Goal: Transaction & Acquisition: Register for event/course

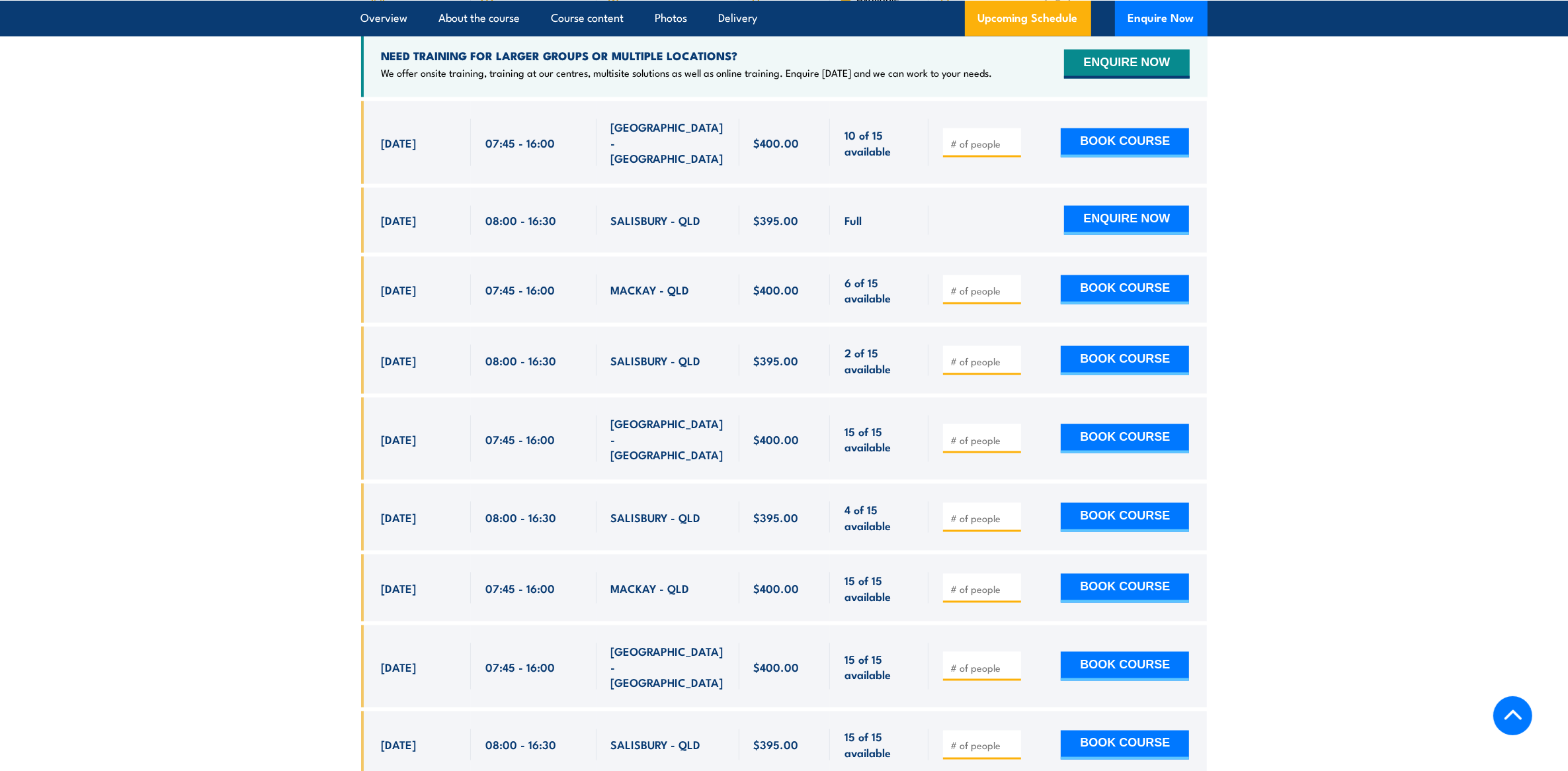
scroll to position [2536, 0]
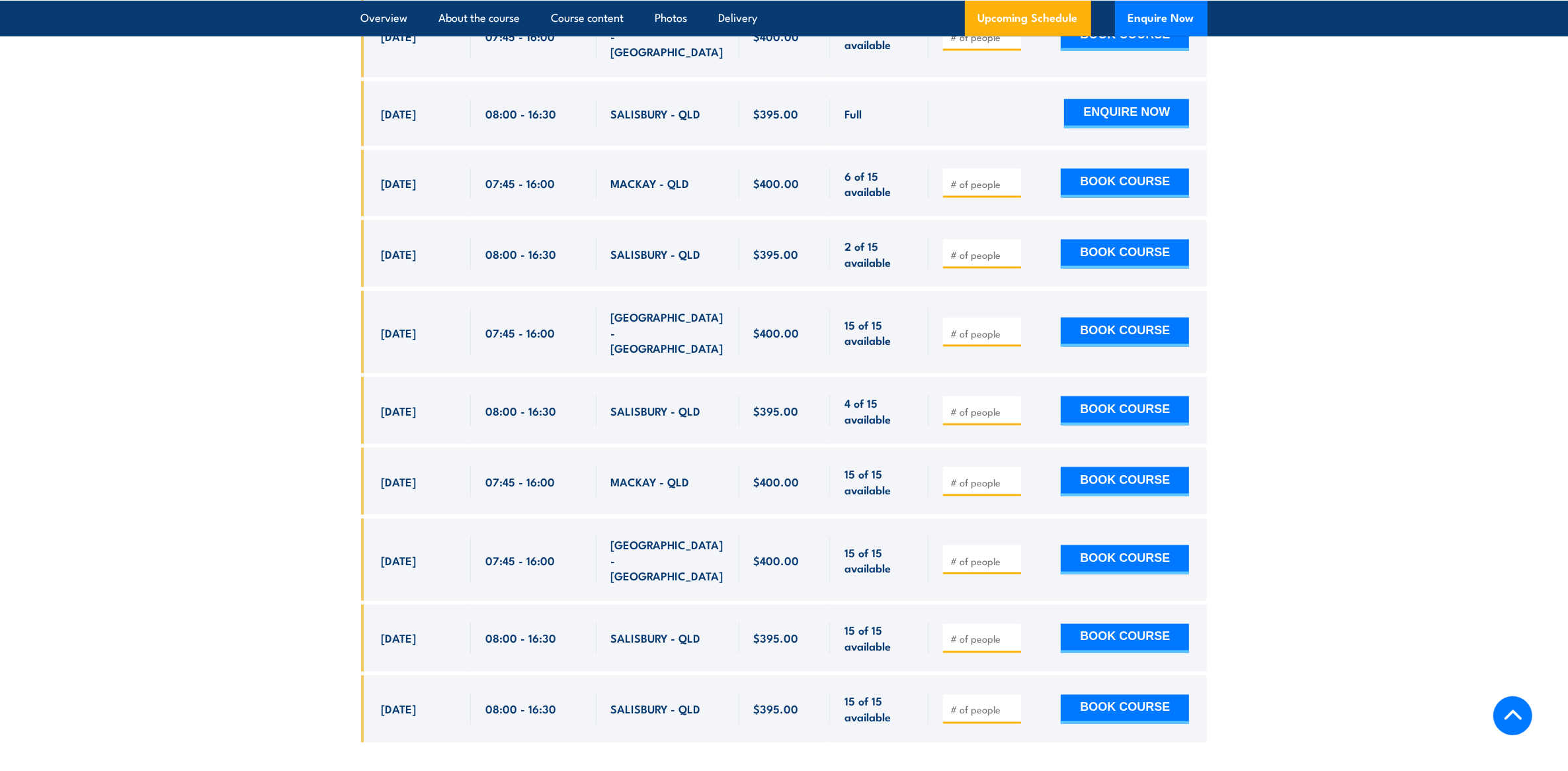
click at [1006, 405] on input "number" at bounding box center [983, 411] width 66 height 13
type input "1"
click at [1108, 396] on button "BOOK COURSE" at bounding box center [1124, 410] width 128 height 29
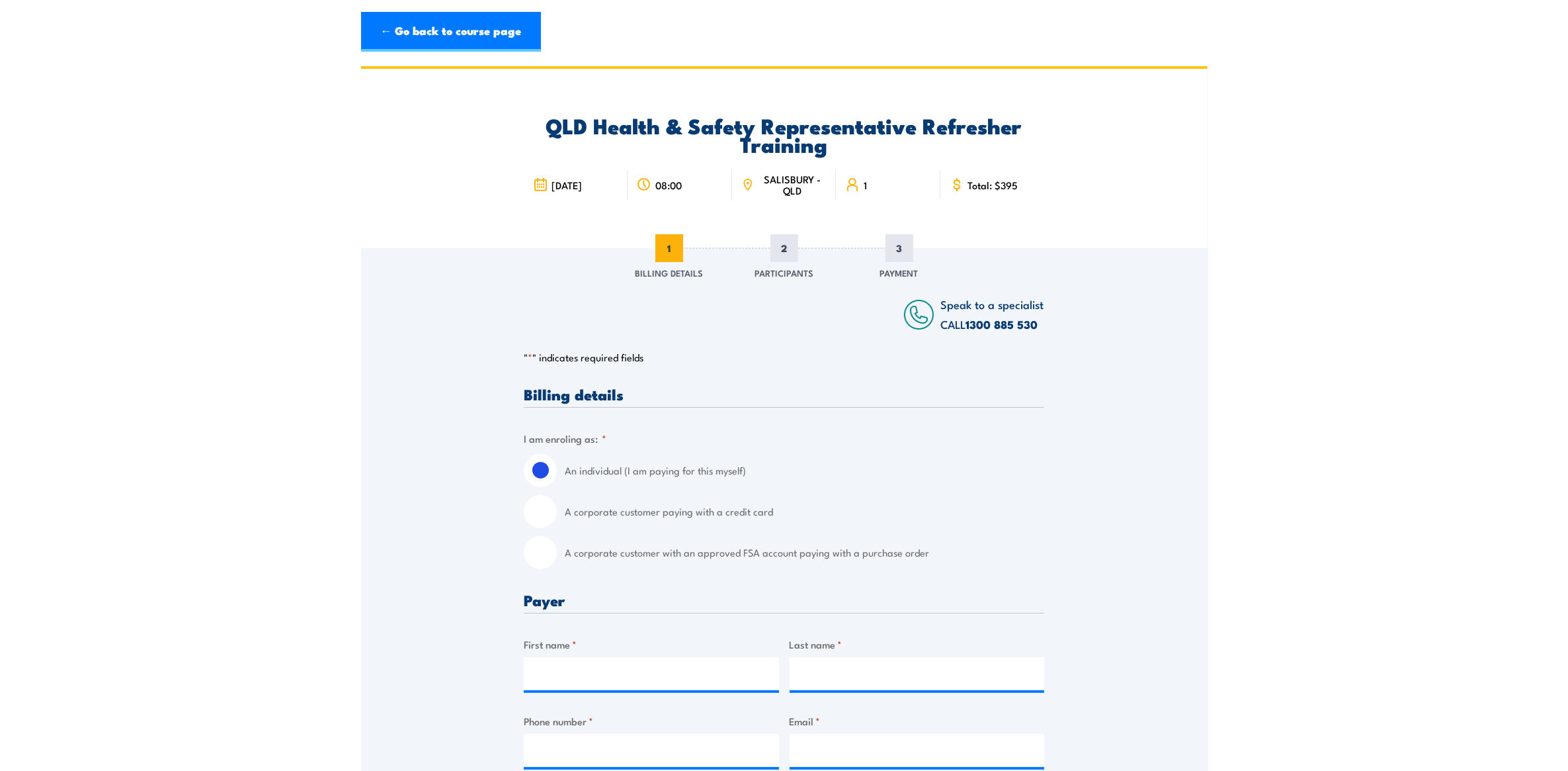
click at [549, 547] on input "A corporate customer with an approved FSA account paying with a purchase order" at bounding box center [540, 552] width 33 height 33
radio input "true"
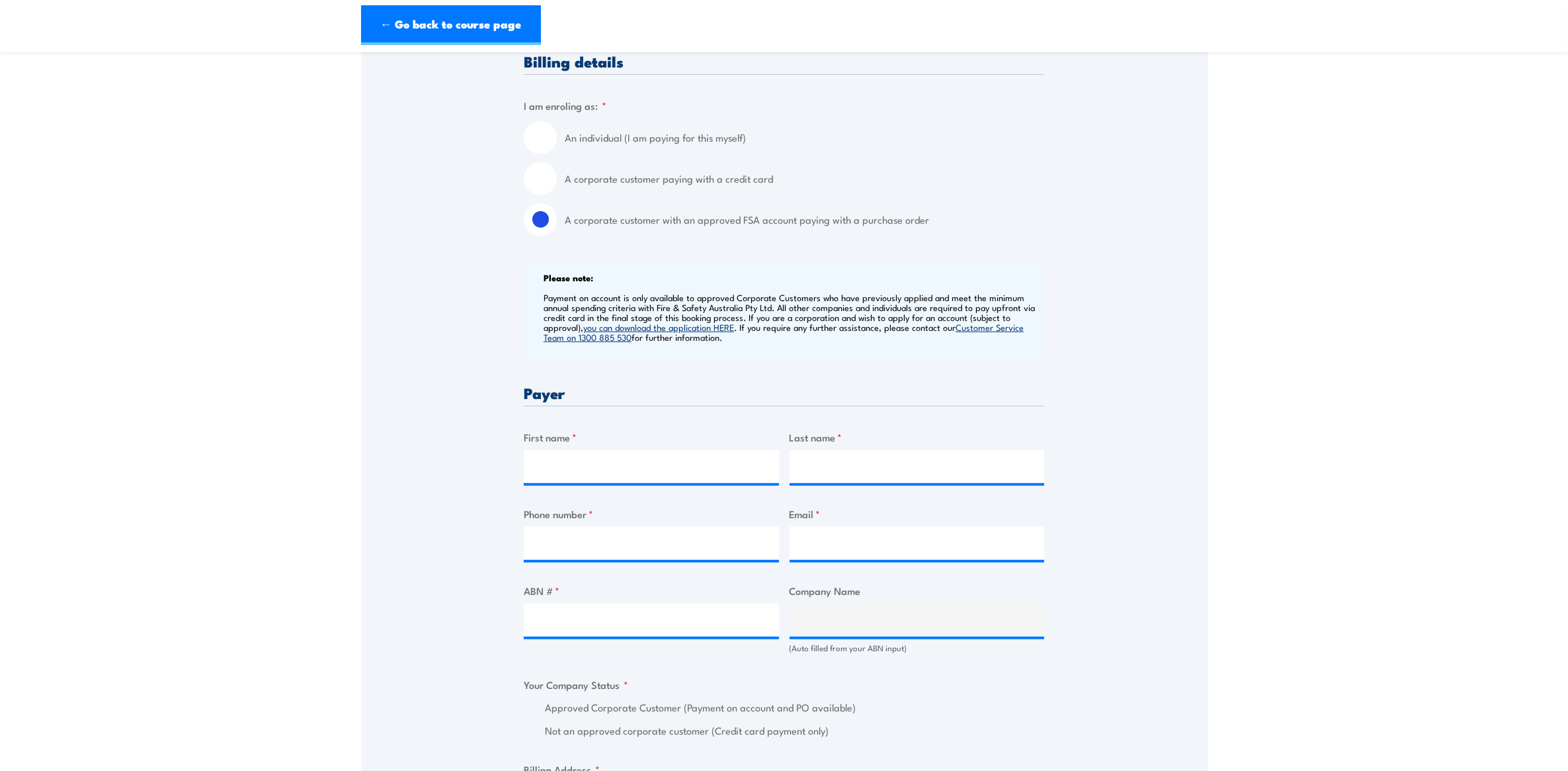
scroll to position [551, 0]
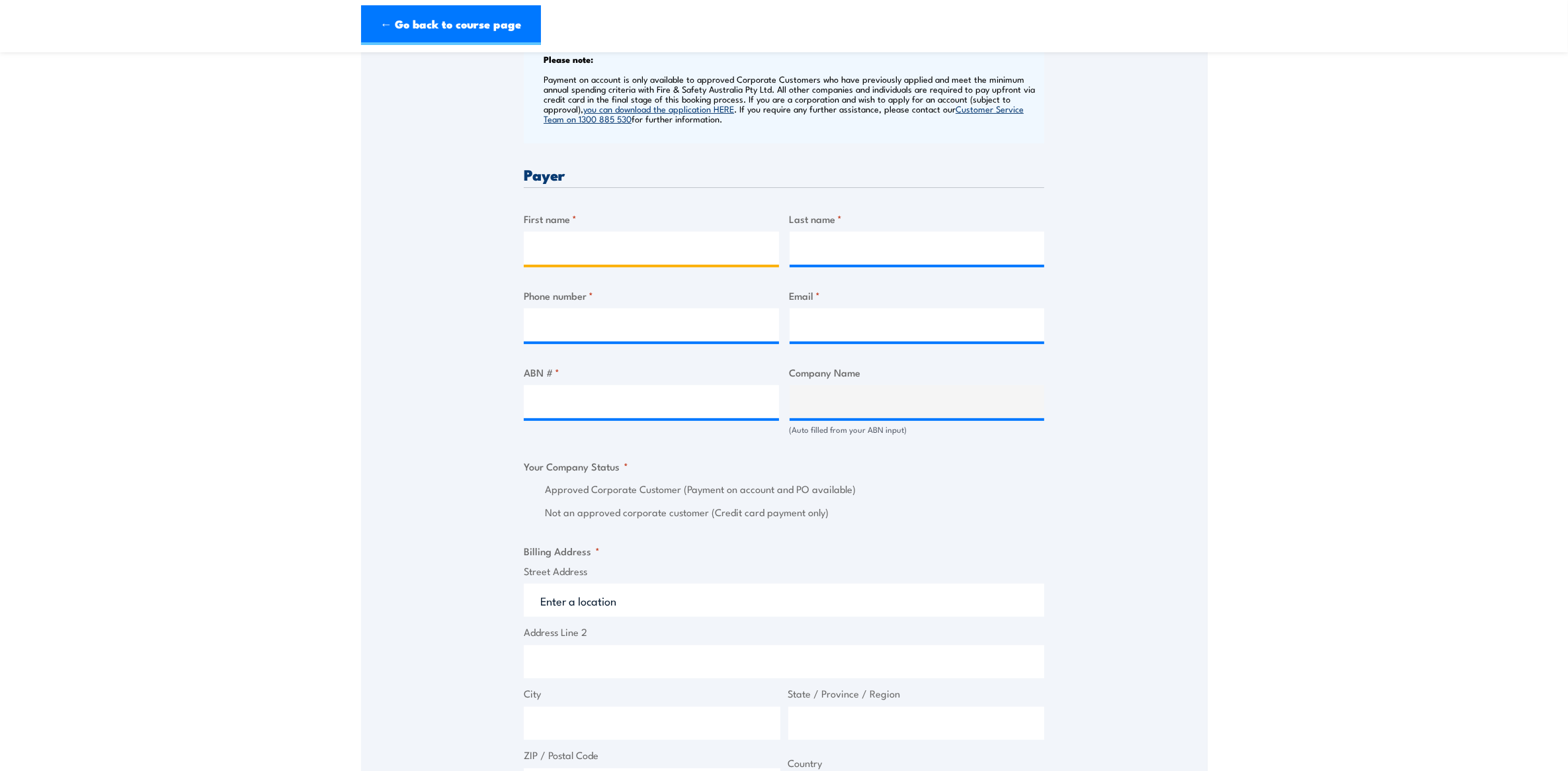
click at [672, 256] on input "First name *" at bounding box center [651, 248] width 255 height 33
type input "[PERSON_NAME]"
type input "Turanga"
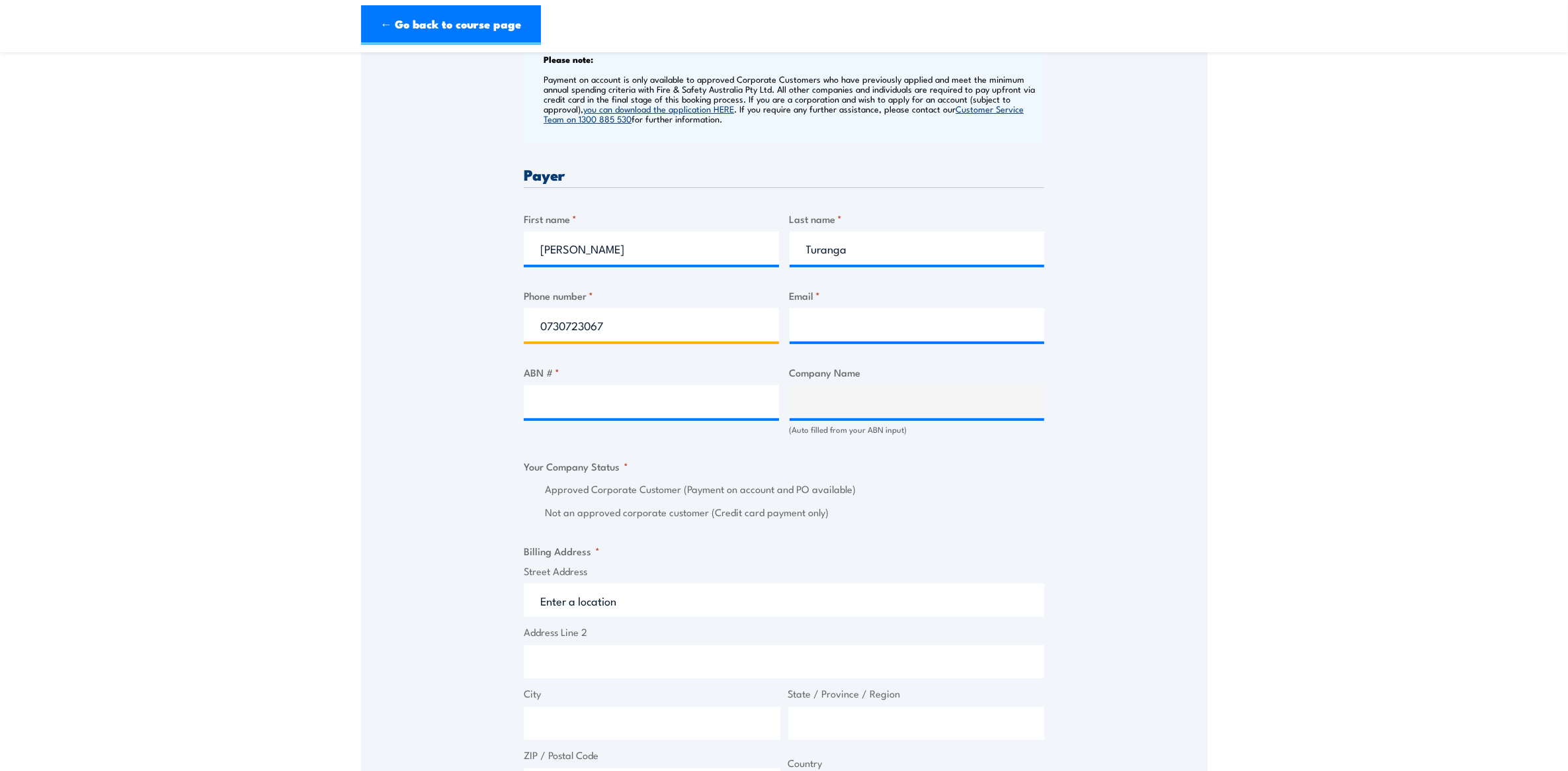
type input "0730723067"
drag, startPoint x: 848, startPoint y: 324, endPoint x: 838, endPoint y: 325, distance: 10.0
click at [848, 316] on input "Email *" at bounding box center [917, 324] width 255 height 33
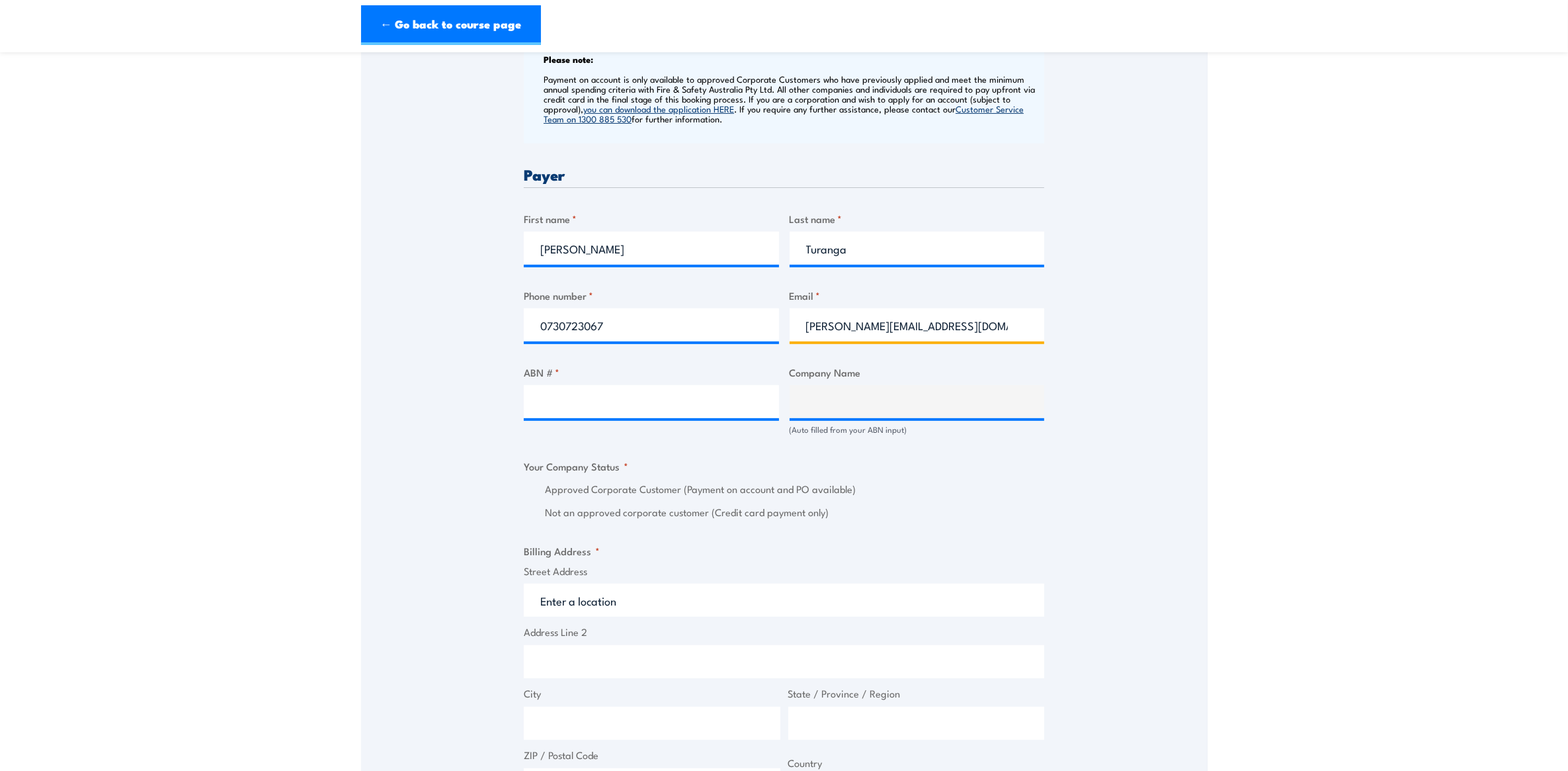
type input "[PERSON_NAME][EMAIL_ADDRESS][DOMAIN_NAME]"
click at [629, 403] on input "ABN # *" at bounding box center [651, 402] width 255 height 33
type input "71132181090"
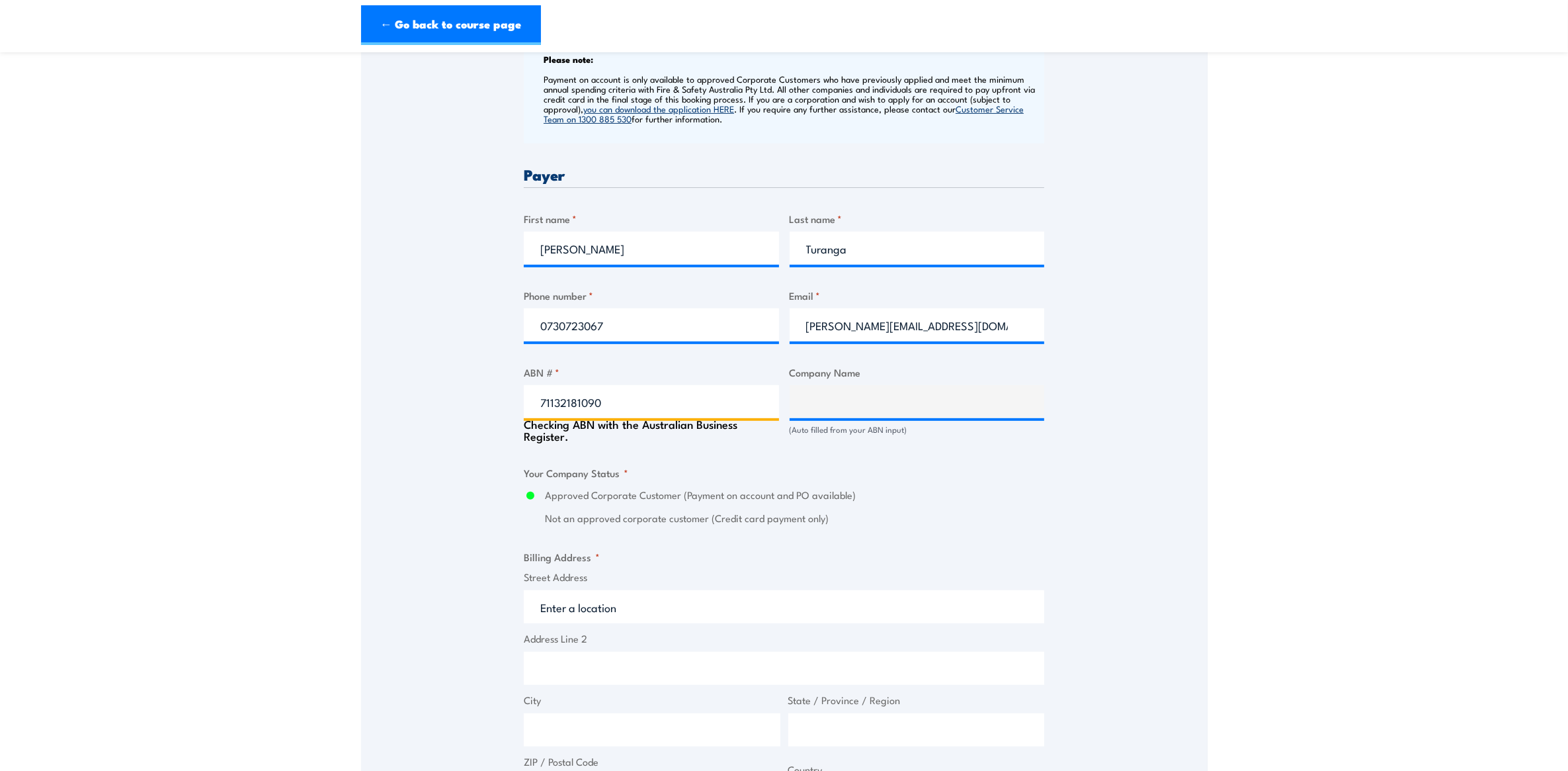
type input "QUEENSLAND RAIL LIMITED"
radio input "true"
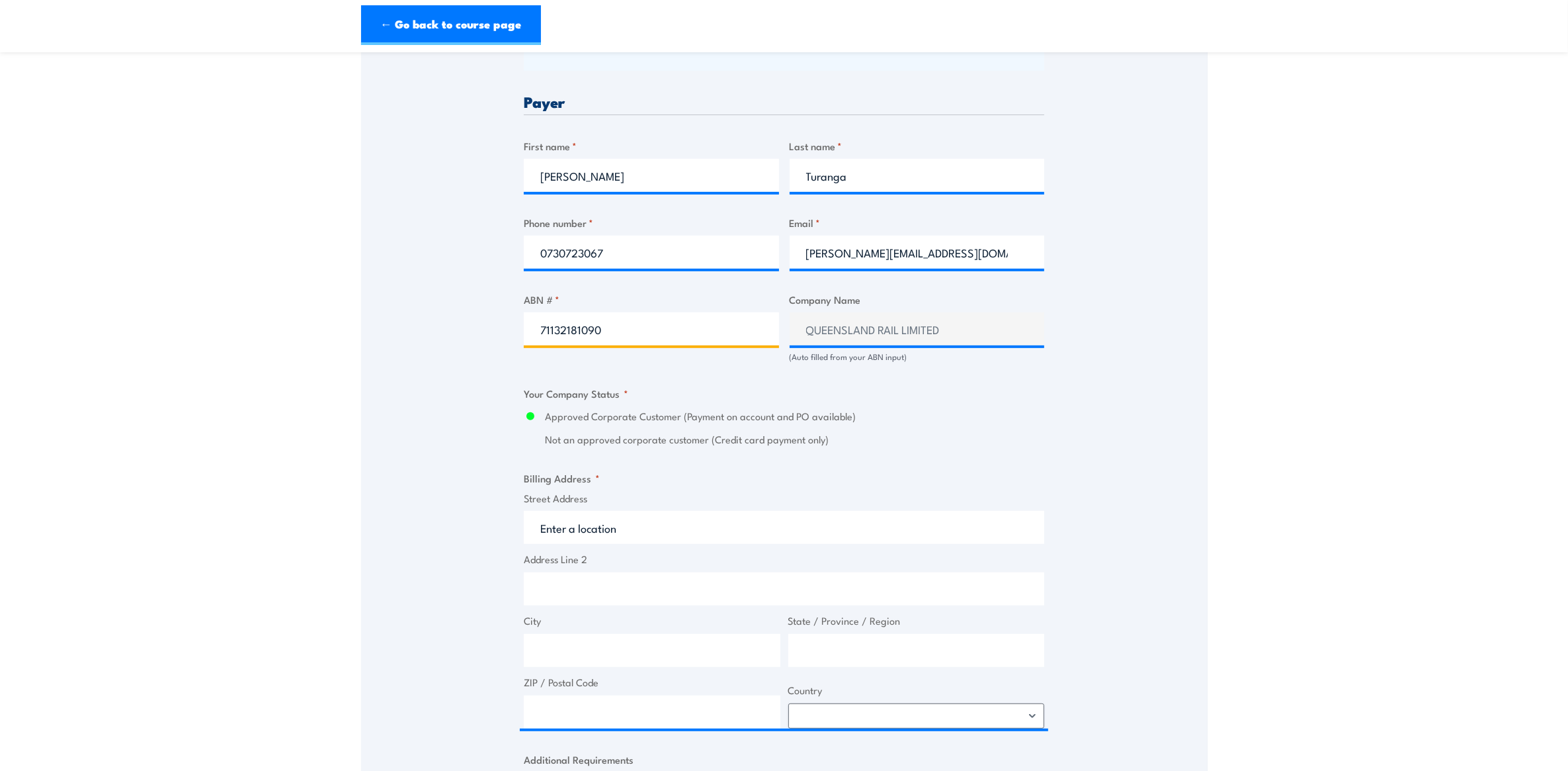
scroll to position [662, 0]
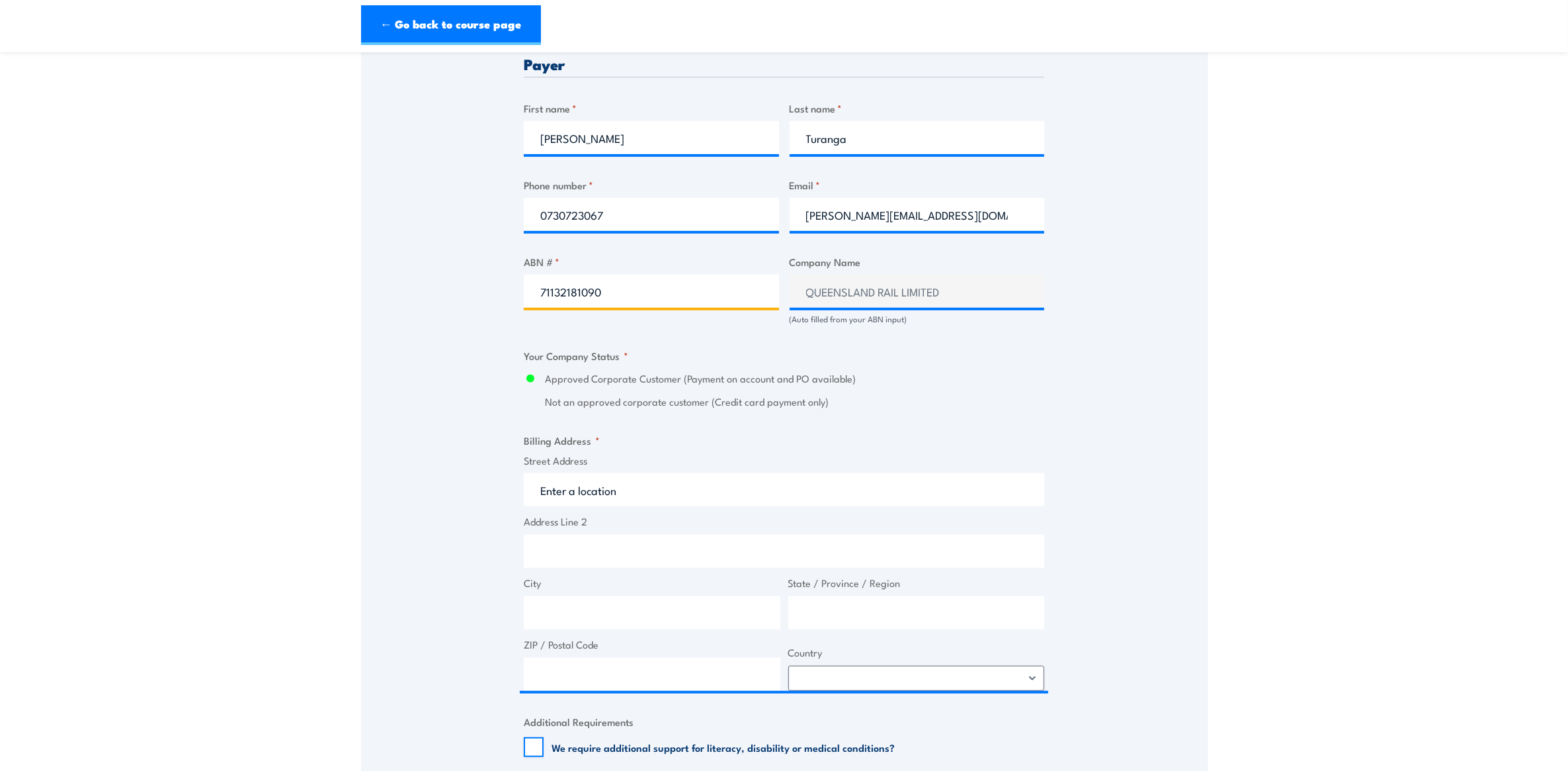
type input "71132181090"
click at [583, 488] on input "Street Address" at bounding box center [784, 490] width 520 height 33
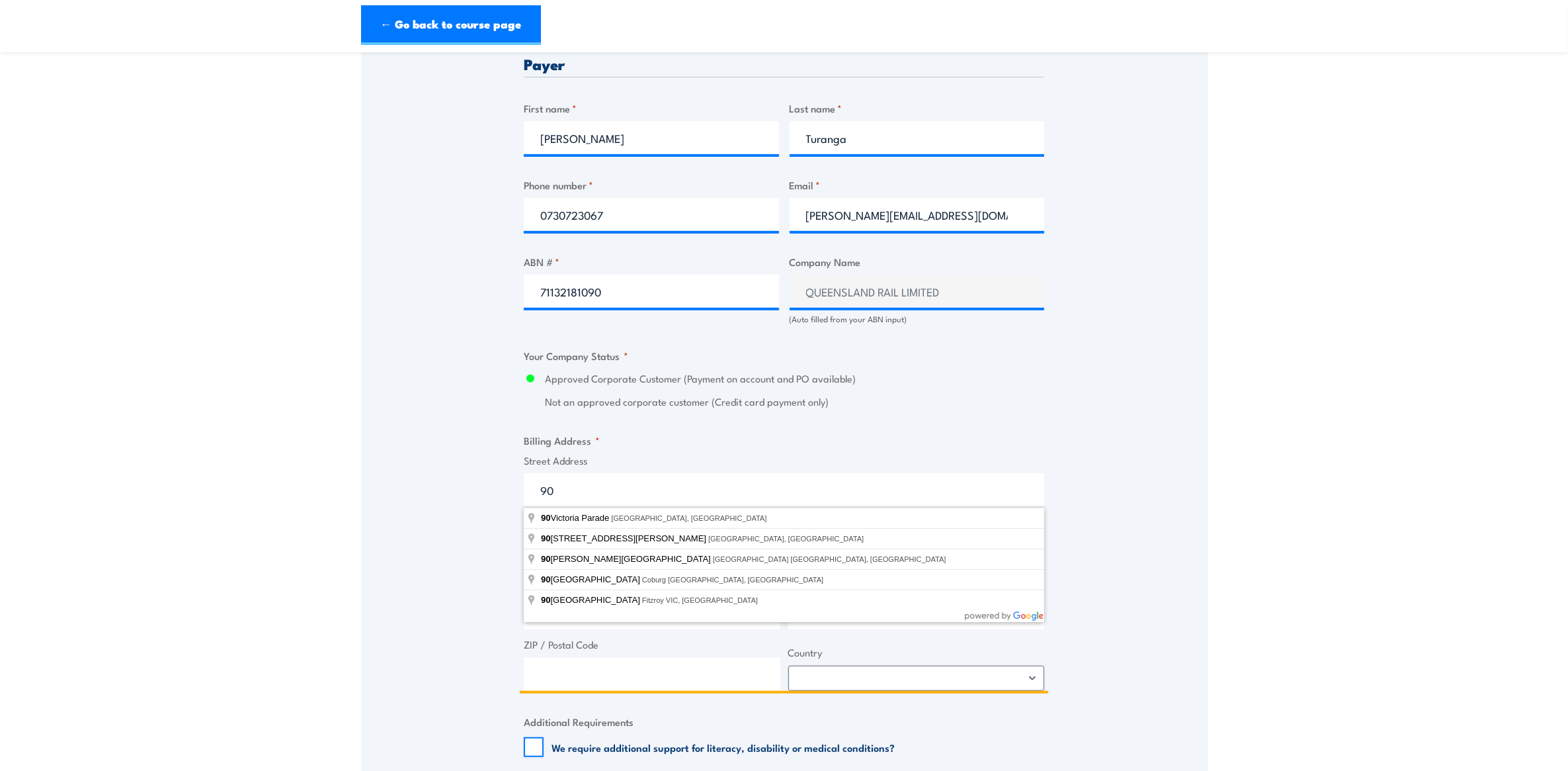
type input "9"
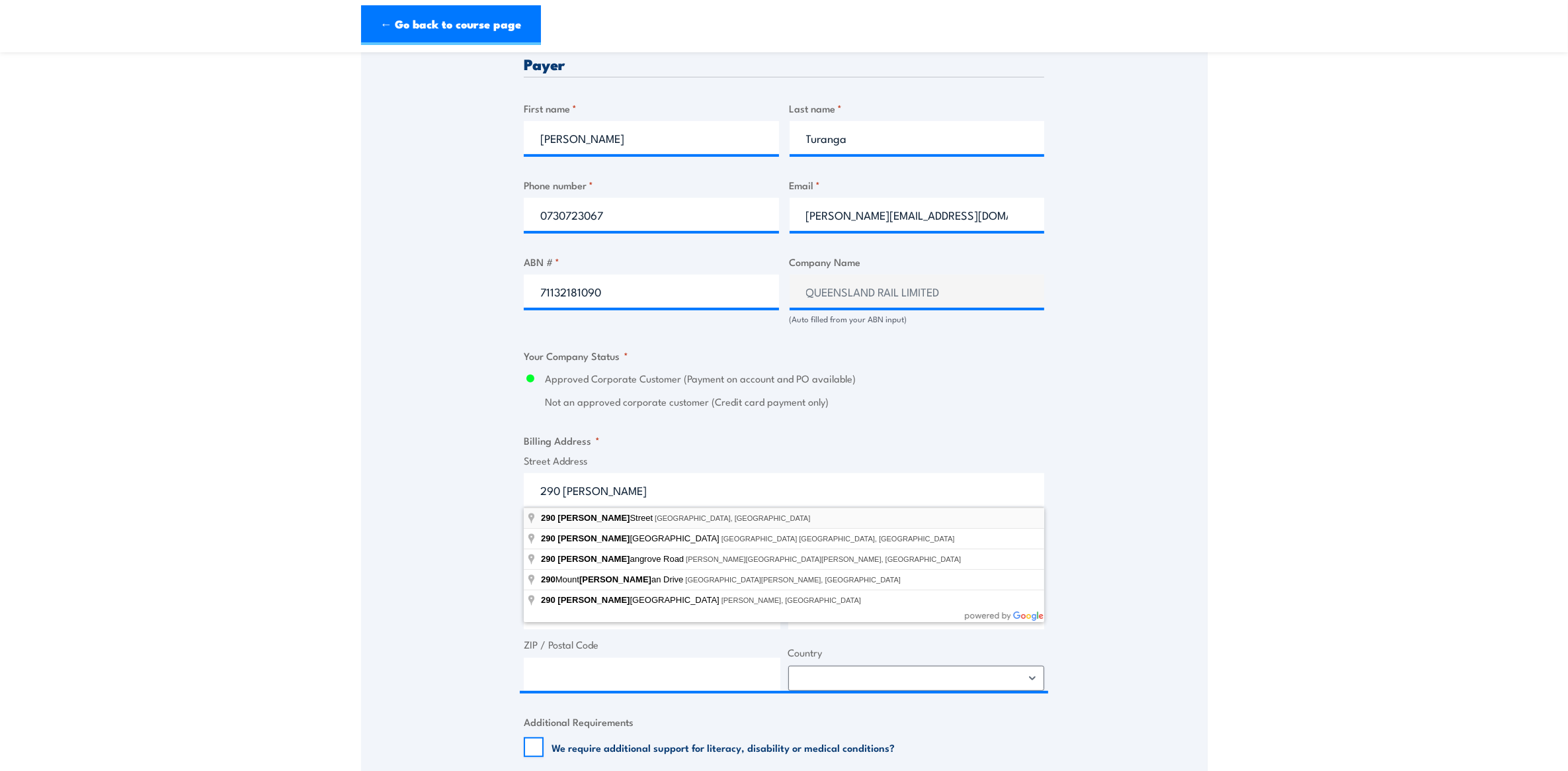
type input "[STREET_ADDRESS][PERSON_NAME]"
type input "[GEOGRAPHIC_DATA]"
type input "4000"
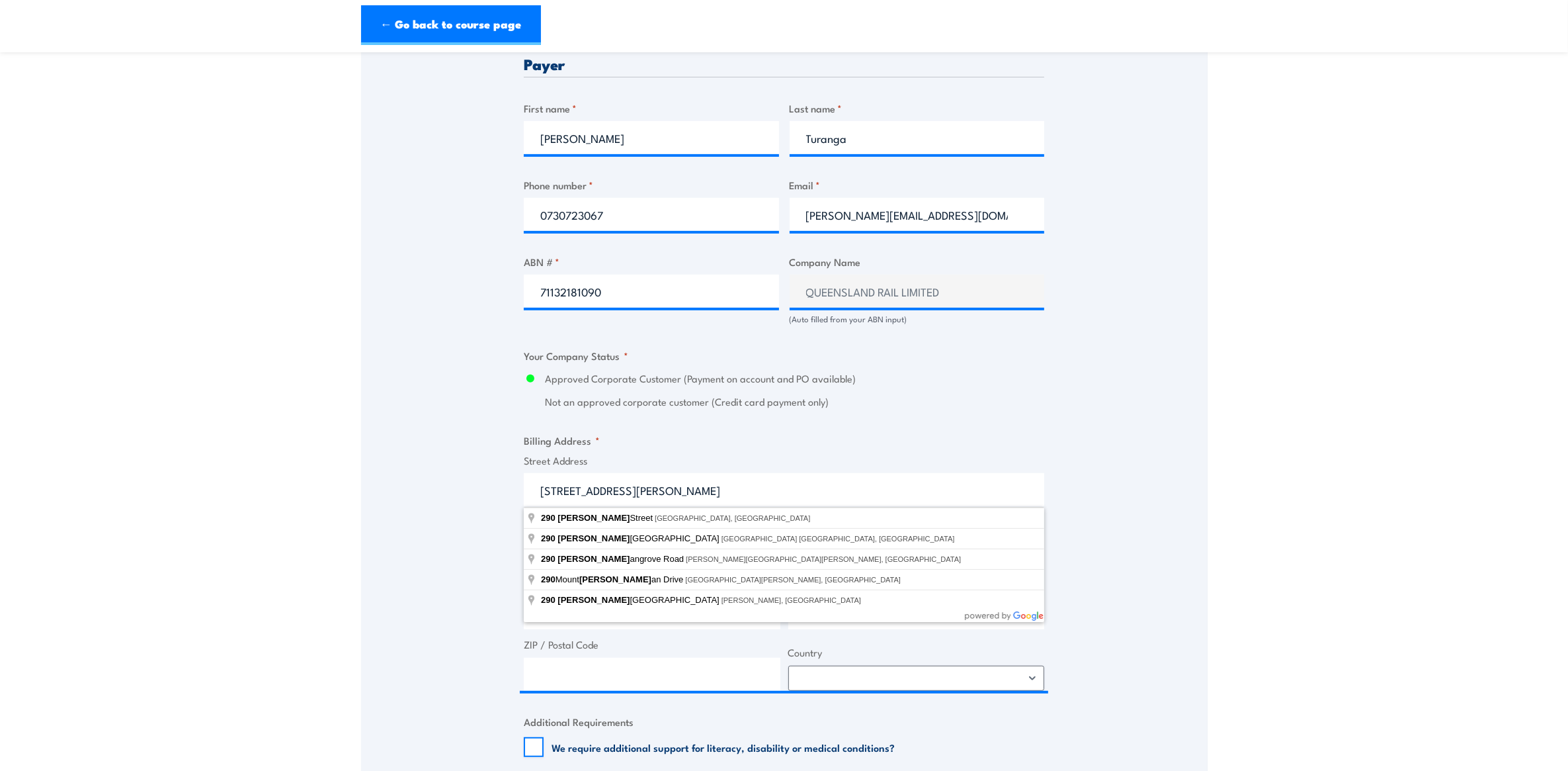
select select "[GEOGRAPHIC_DATA]"
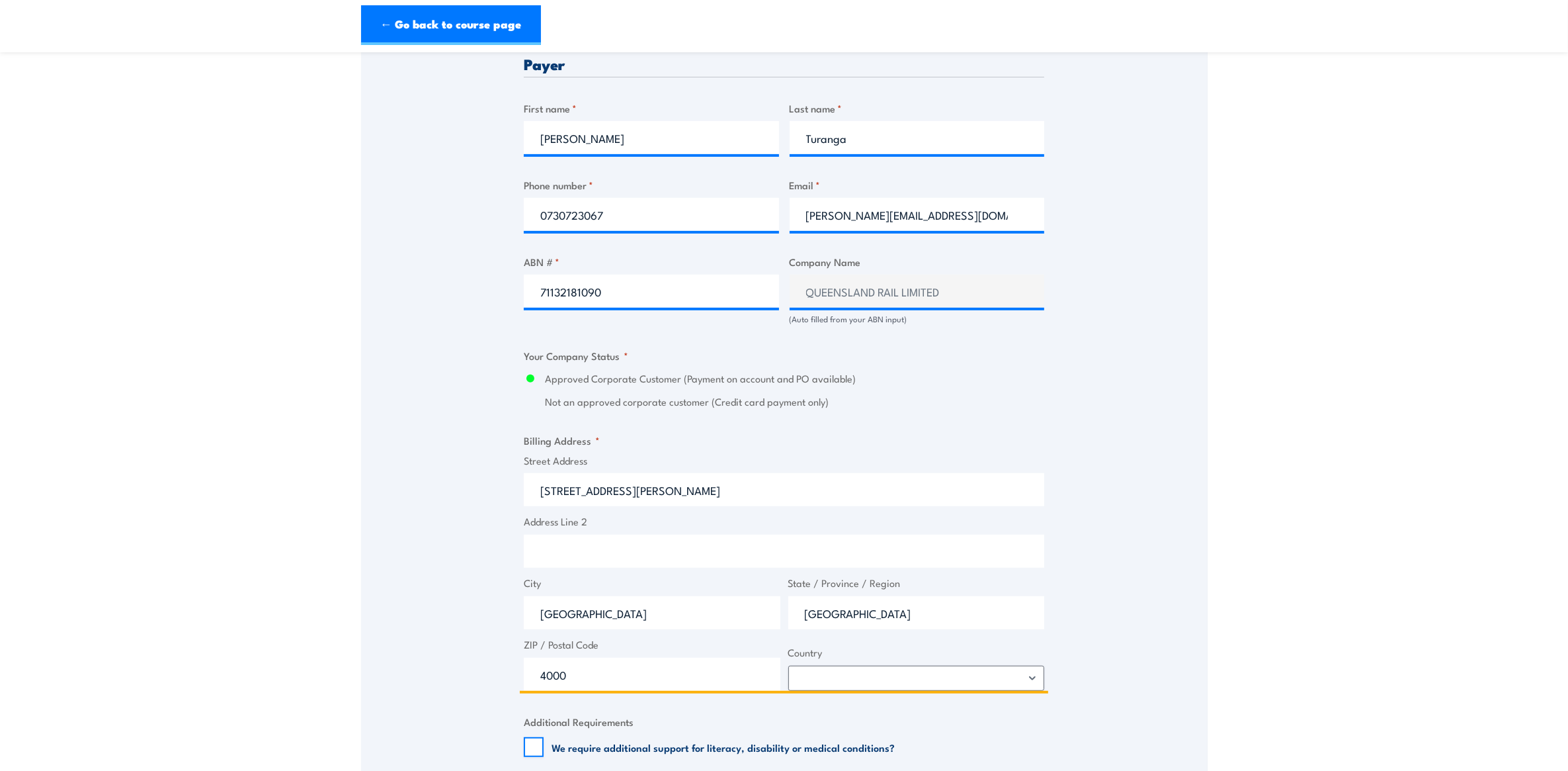
click at [606, 548] on input "Address Line 2" at bounding box center [784, 551] width 520 height 33
click at [635, 549] on input "[GEOGRAPHIC_DATA] - Ground Level" at bounding box center [784, 551] width 520 height 33
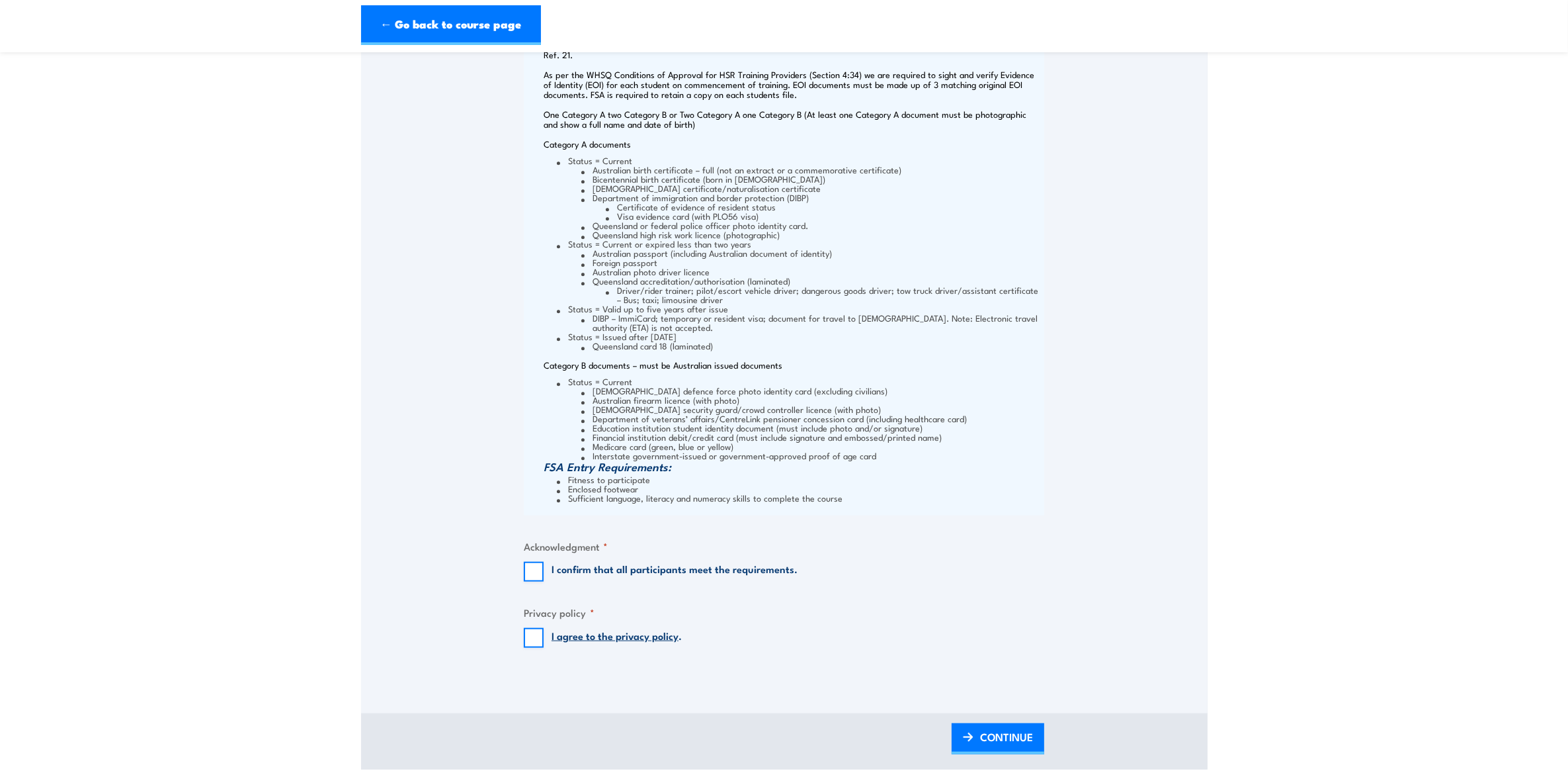
scroll to position [1654, 0]
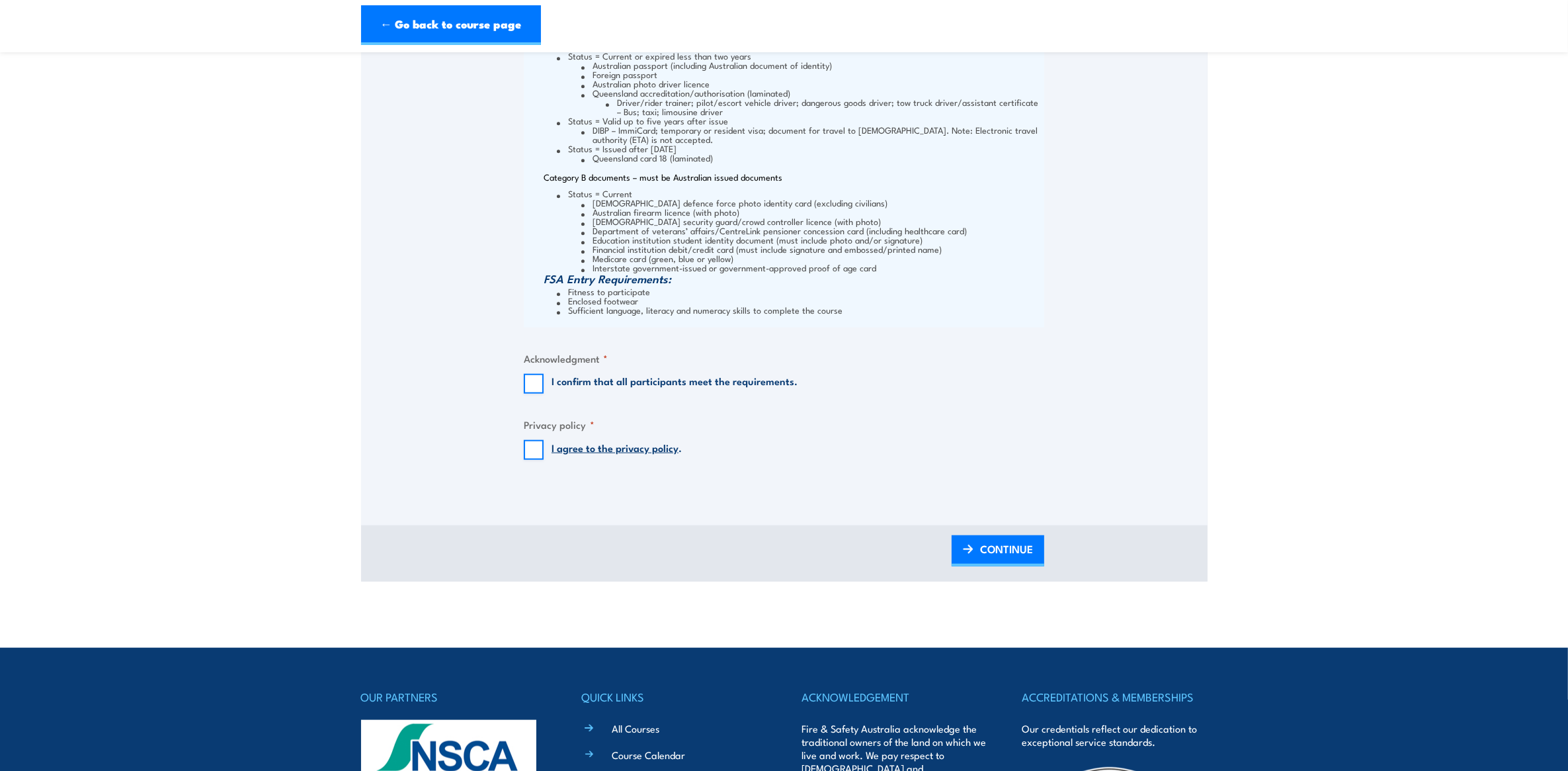
type input "[GEOGRAPHIC_DATA] - Ground Level"
click at [541, 384] on input "I confirm that all participants meet the requirements." at bounding box center [534, 384] width 20 height 20
checkbox input "true"
click at [535, 443] on input "I agree to the privacy policy ." at bounding box center [534, 450] width 20 height 20
checkbox input "true"
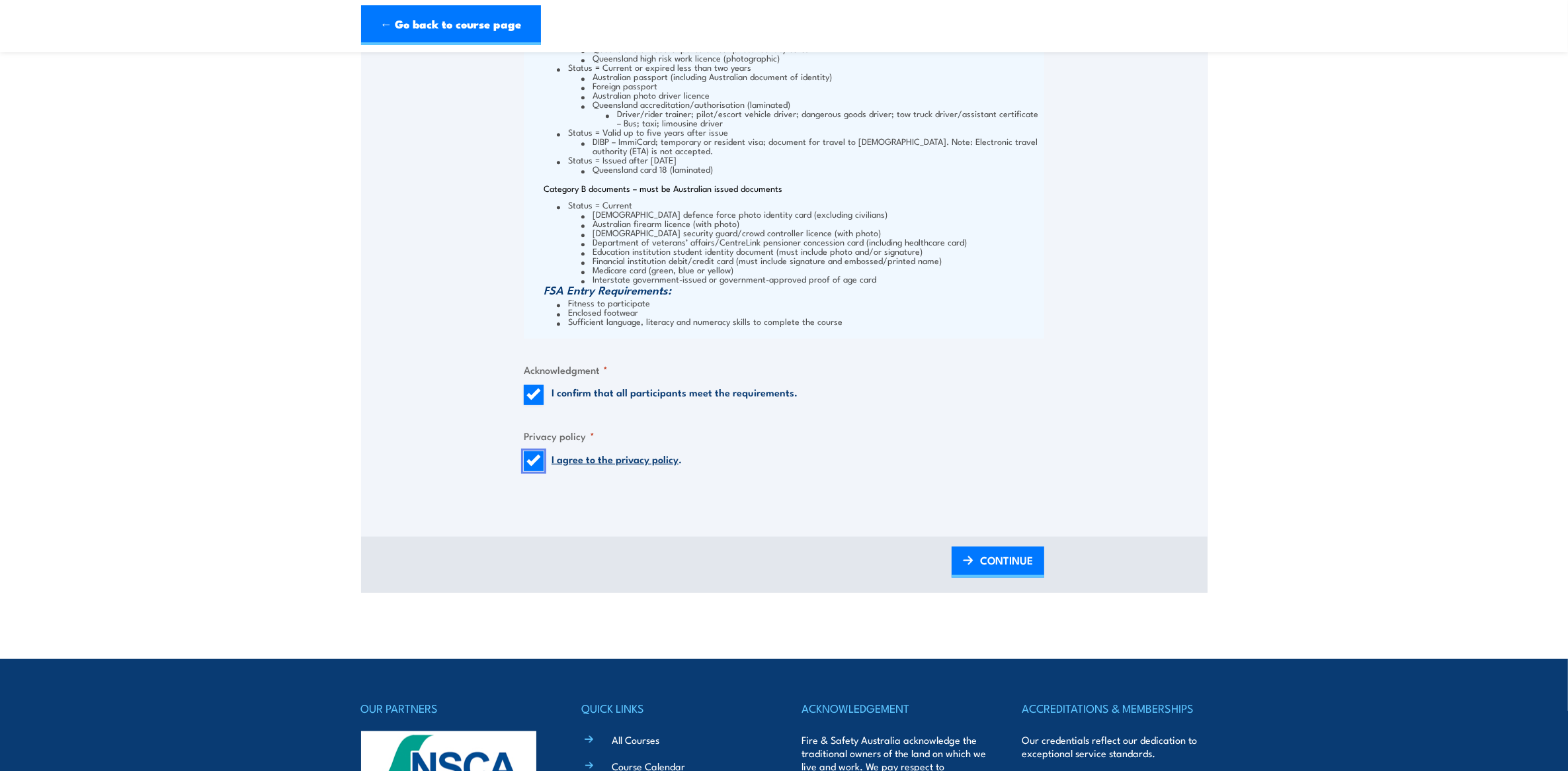
scroll to position [1875, 0]
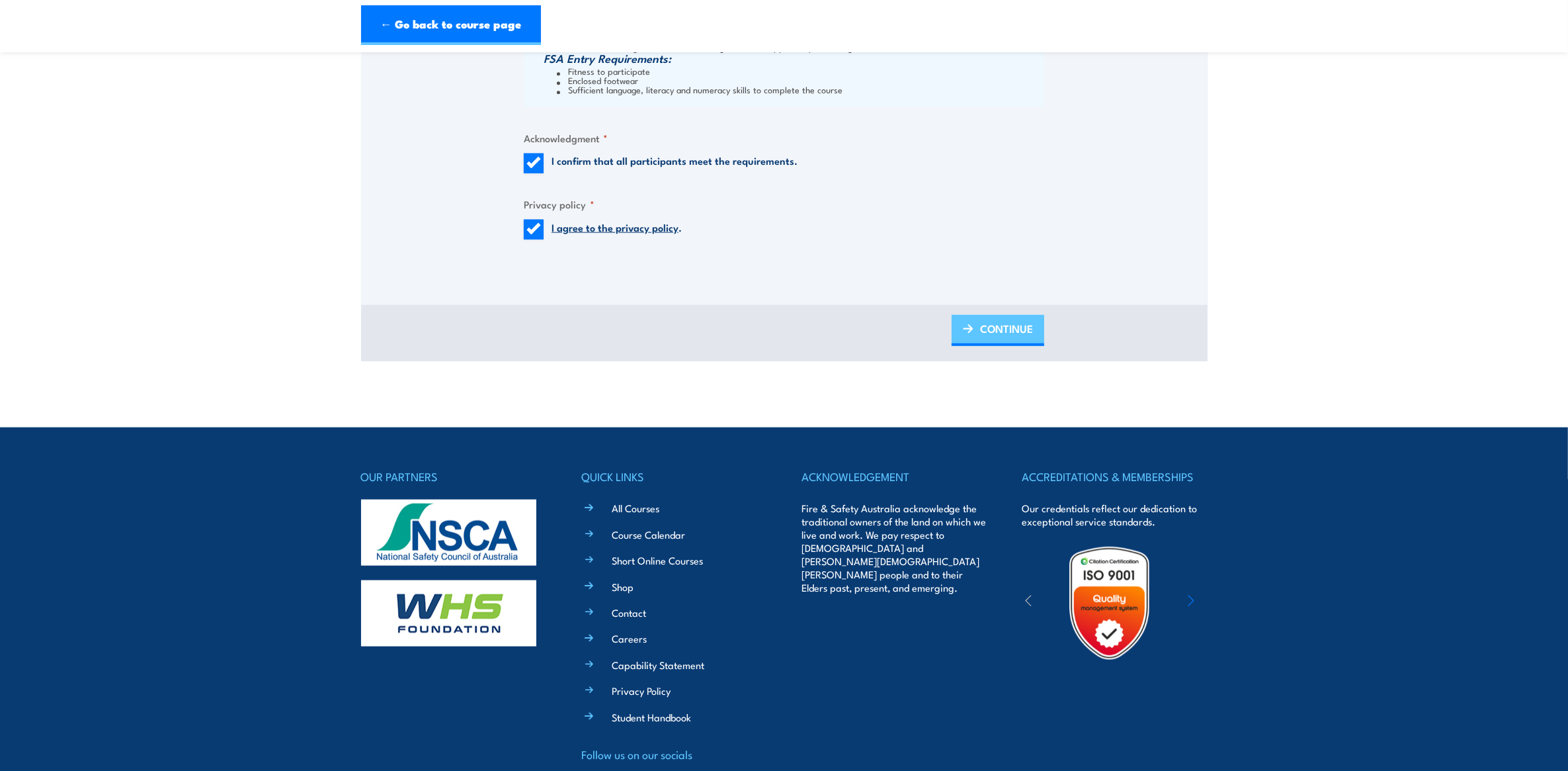
drag, startPoint x: 981, startPoint y: 329, endPoint x: 1007, endPoint y: 329, distance: 26.0
click at [981, 329] on span "CONTINUE" at bounding box center [1006, 328] width 53 height 35
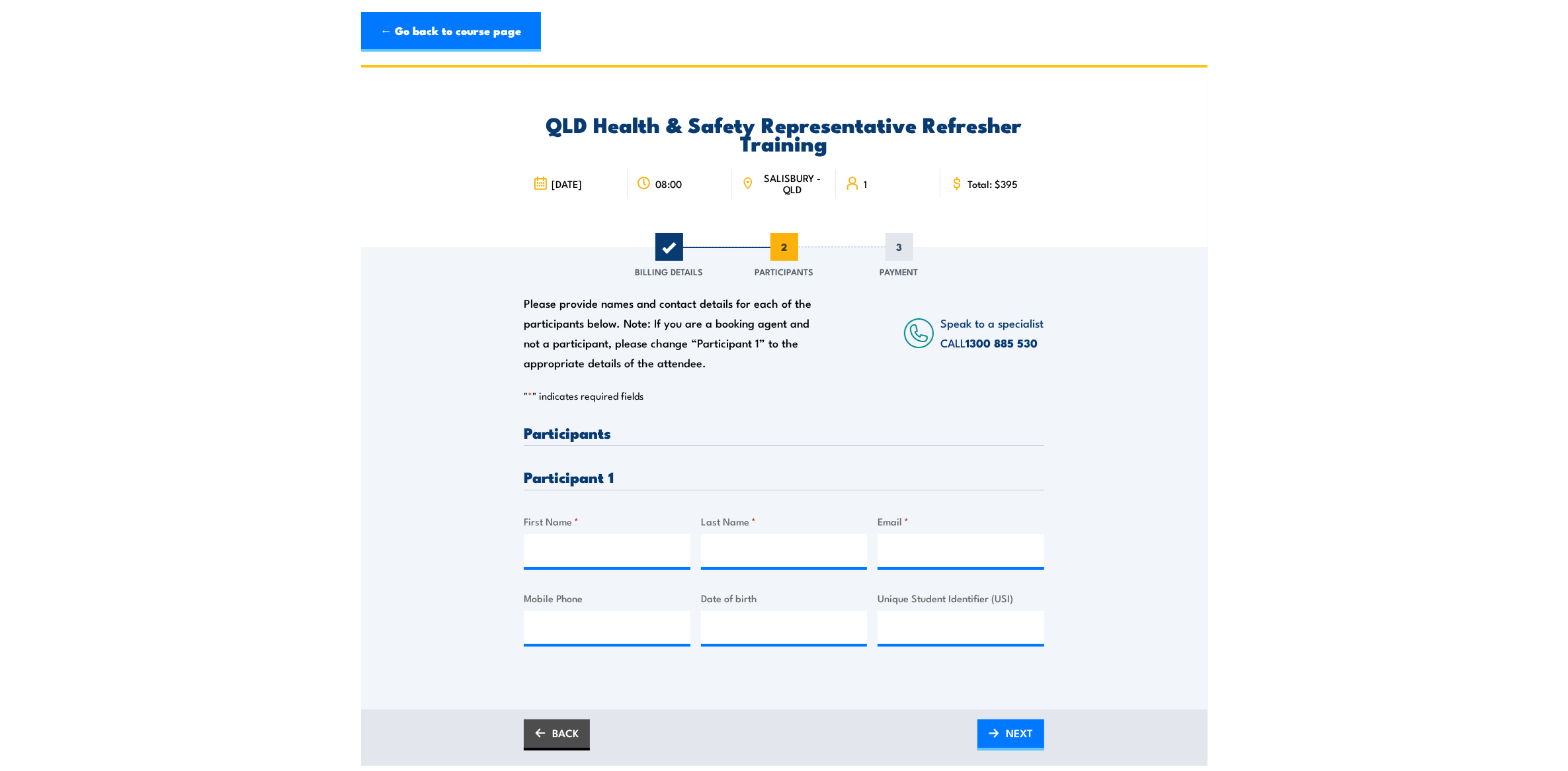
scroll to position [0, 0]
click at [910, 624] on input "Unique Student Identifier (USI)" at bounding box center [961, 628] width 166 height 33
paste input "YMF7NW9BB5"
type input "YMF7NW9BB5"
click at [592, 561] on input "First Name *" at bounding box center [607, 552] width 166 height 33
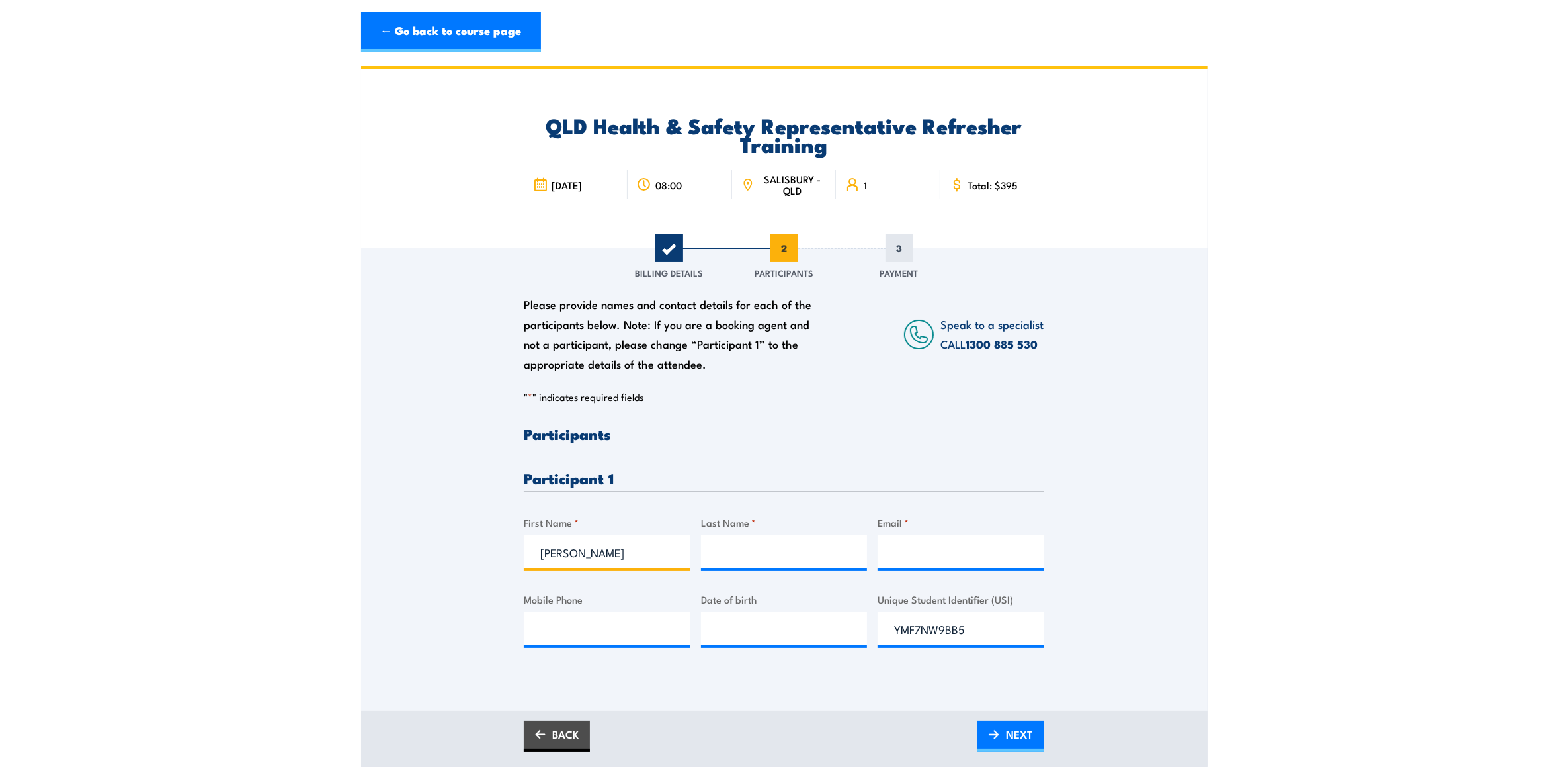
type input "[PERSON_NAME]"
click at [574, 634] on input "Mobile Phone" at bounding box center [607, 628] width 166 height 33
click at [655, 628] on input "Mobile Phone" at bounding box center [607, 628] width 166 height 33
drag, startPoint x: 627, startPoint y: 624, endPoint x: 635, endPoint y: 623, distance: 8.1
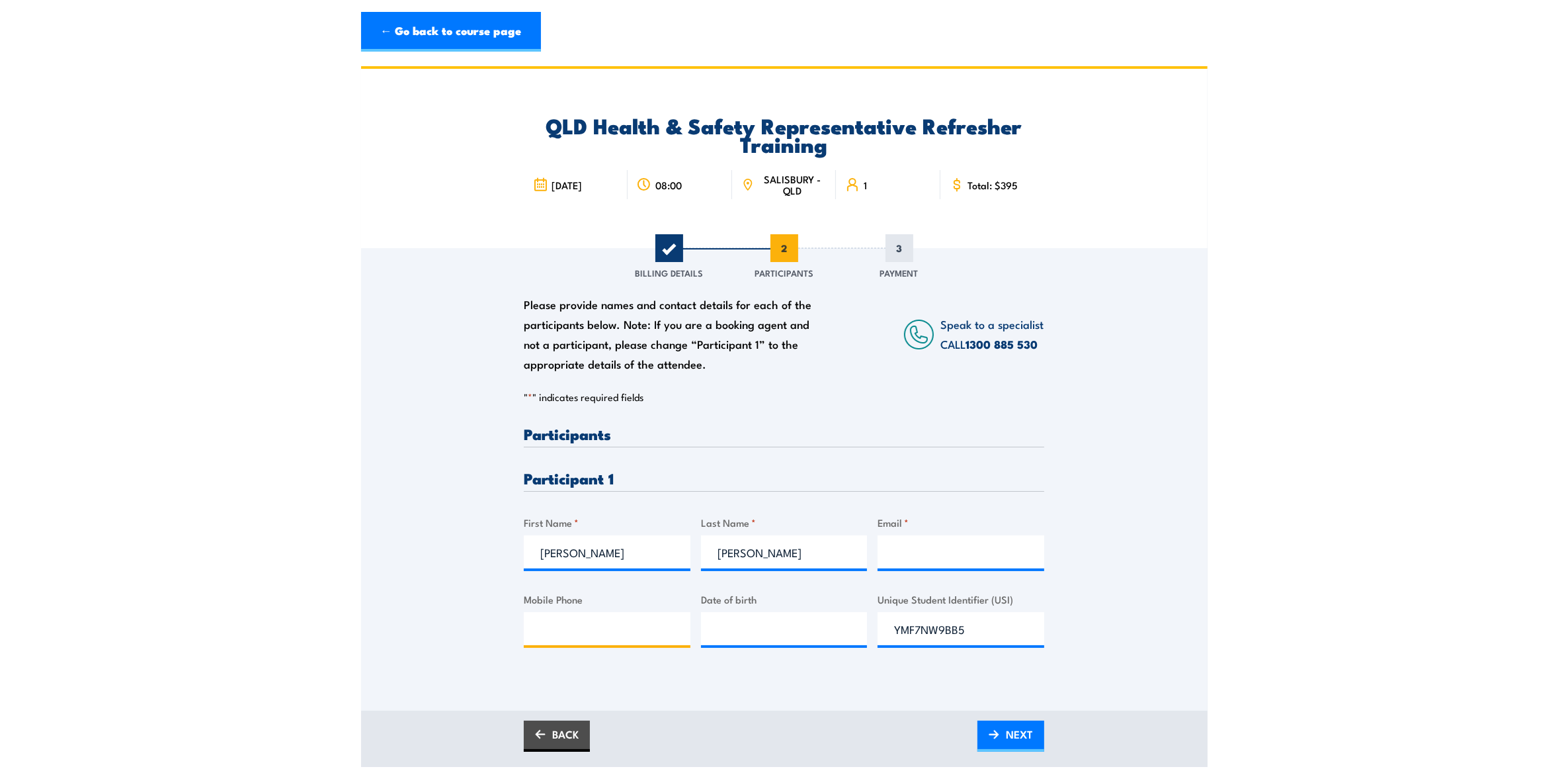
click at [627, 624] on input "Mobile Phone" at bounding box center [607, 628] width 166 height 33
paste input "4502940324"
click at [599, 632] on input "4502940324" at bounding box center [607, 628] width 166 height 33
drag, startPoint x: 617, startPoint y: 632, endPoint x: 501, endPoint y: 632, distance: 116.0
click at [493, 633] on div "Please provide names and contact details for each of the participants below. No…" at bounding box center [784, 460] width 846 height 426
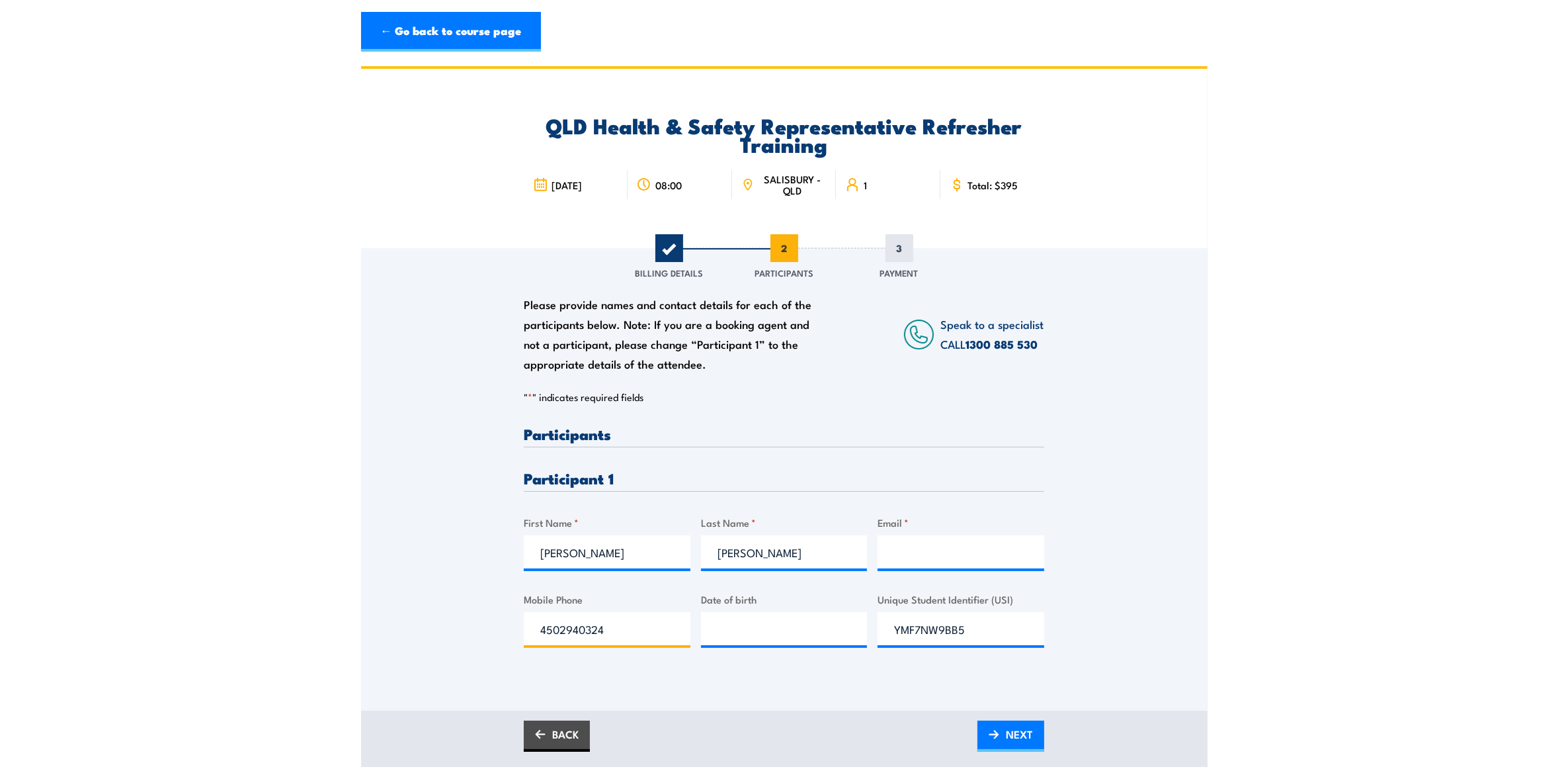
paste input "0409099242"
type input "0409099242"
click at [743, 638] on input "__/__/____" at bounding box center [784, 628] width 166 height 33
paste input "[DATE]"
type input "[DATE]"
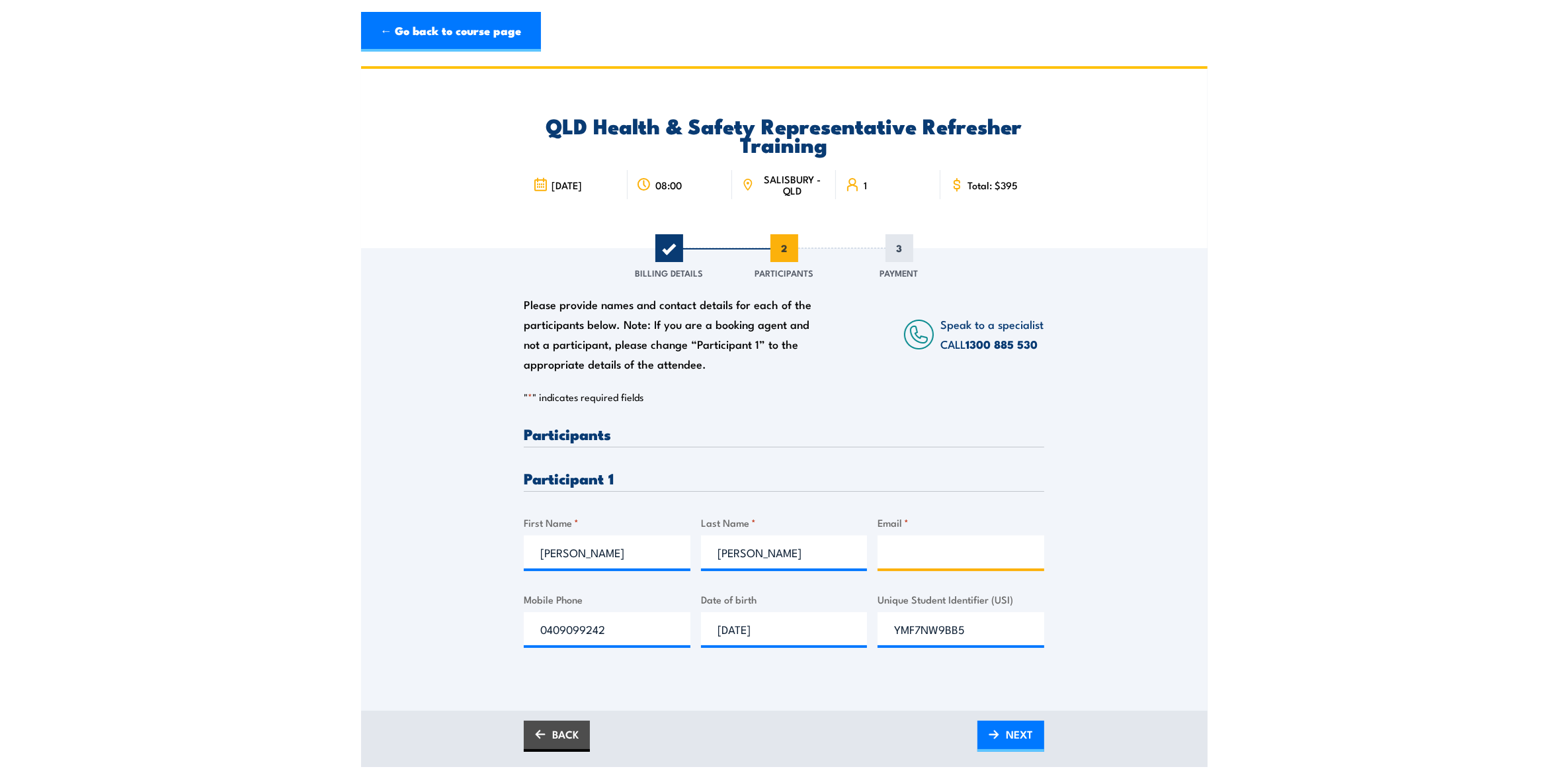
click at [934, 550] on input "Email *" at bounding box center [961, 552] width 166 height 33
type input "[PERSON_NAME][EMAIL_ADDRESS][PERSON_NAME][DOMAIN_NAME]"
drag, startPoint x: 1013, startPoint y: 739, endPoint x: 1020, endPoint y: 729, distance: 12.2
click at [1013, 739] on span "NEXT" at bounding box center [1019, 734] width 27 height 35
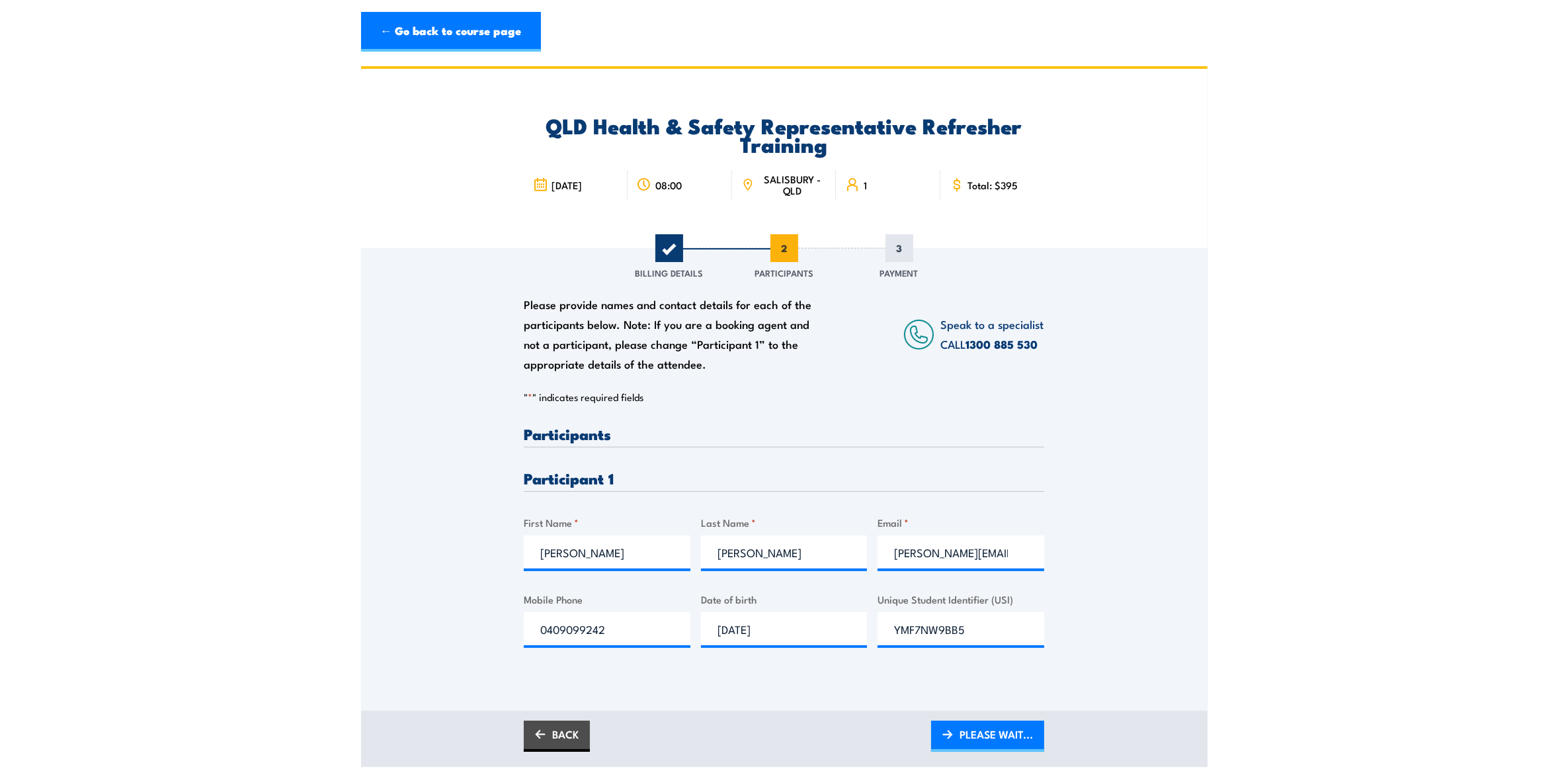
scroll to position [0, 0]
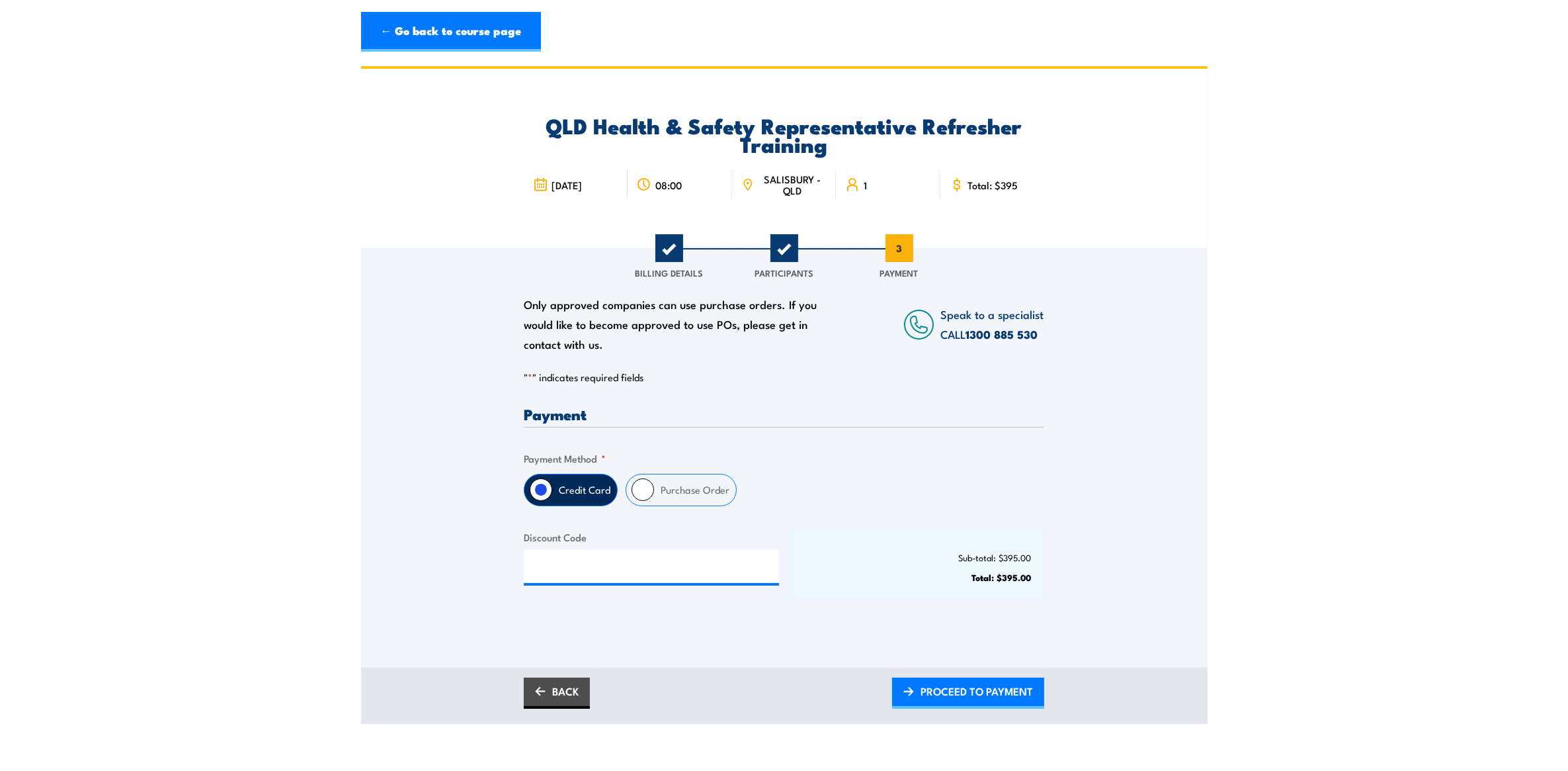
click at [645, 499] on input "Purchase Order" at bounding box center [643, 490] width 23 height 23
radio input "true"
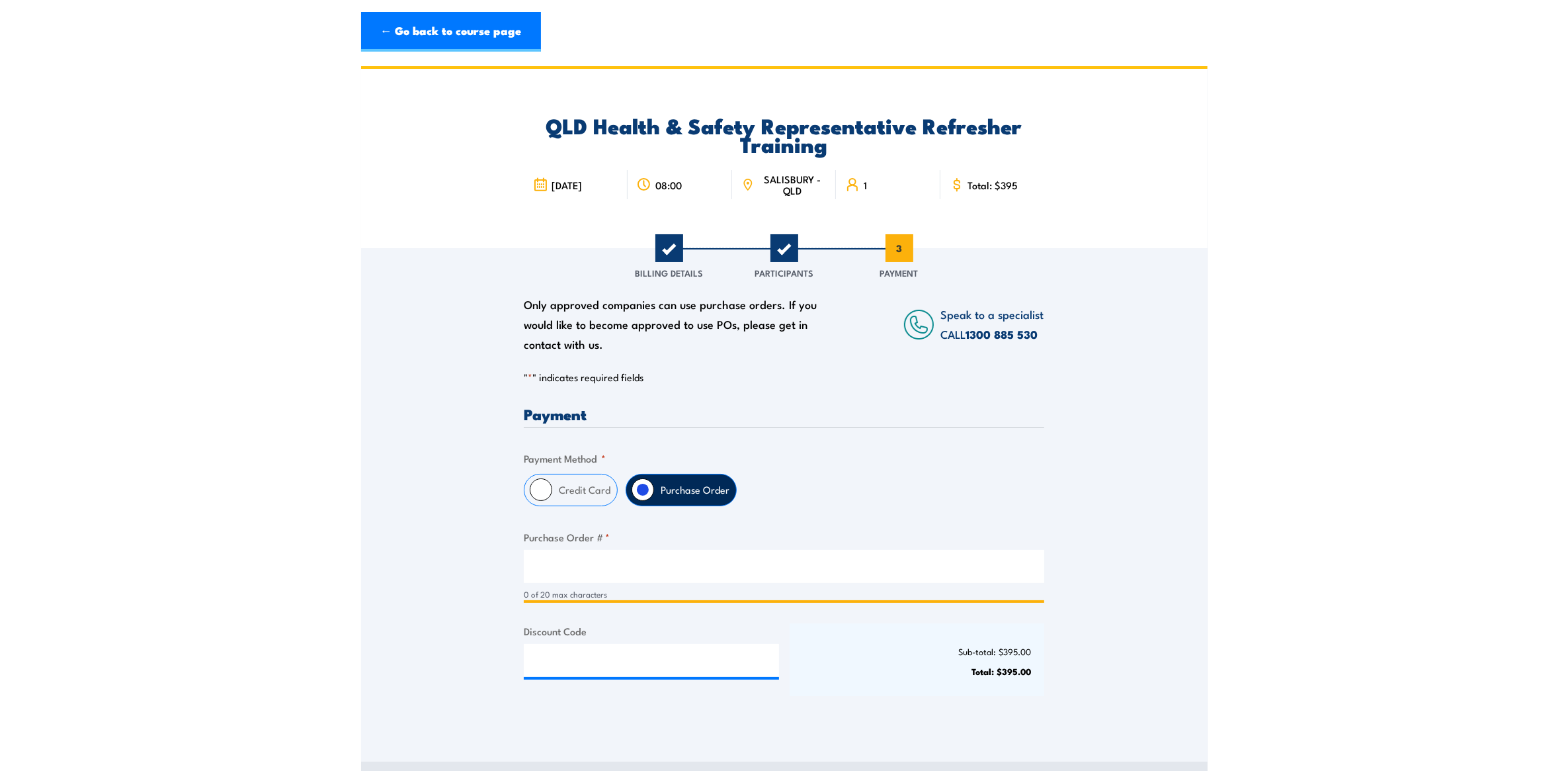
click at [638, 564] on input "Purchase Order # *" at bounding box center [784, 566] width 520 height 33
paste input "[DATE]"
click at [684, 538] on label "Purchase Order # *" at bounding box center [784, 537] width 520 height 15
click at [684, 550] on input "[DATE]" at bounding box center [784, 566] width 520 height 33
drag, startPoint x: 644, startPoint y: 562, endPoint x: 582, endPoint y: 589, distance: 67.6
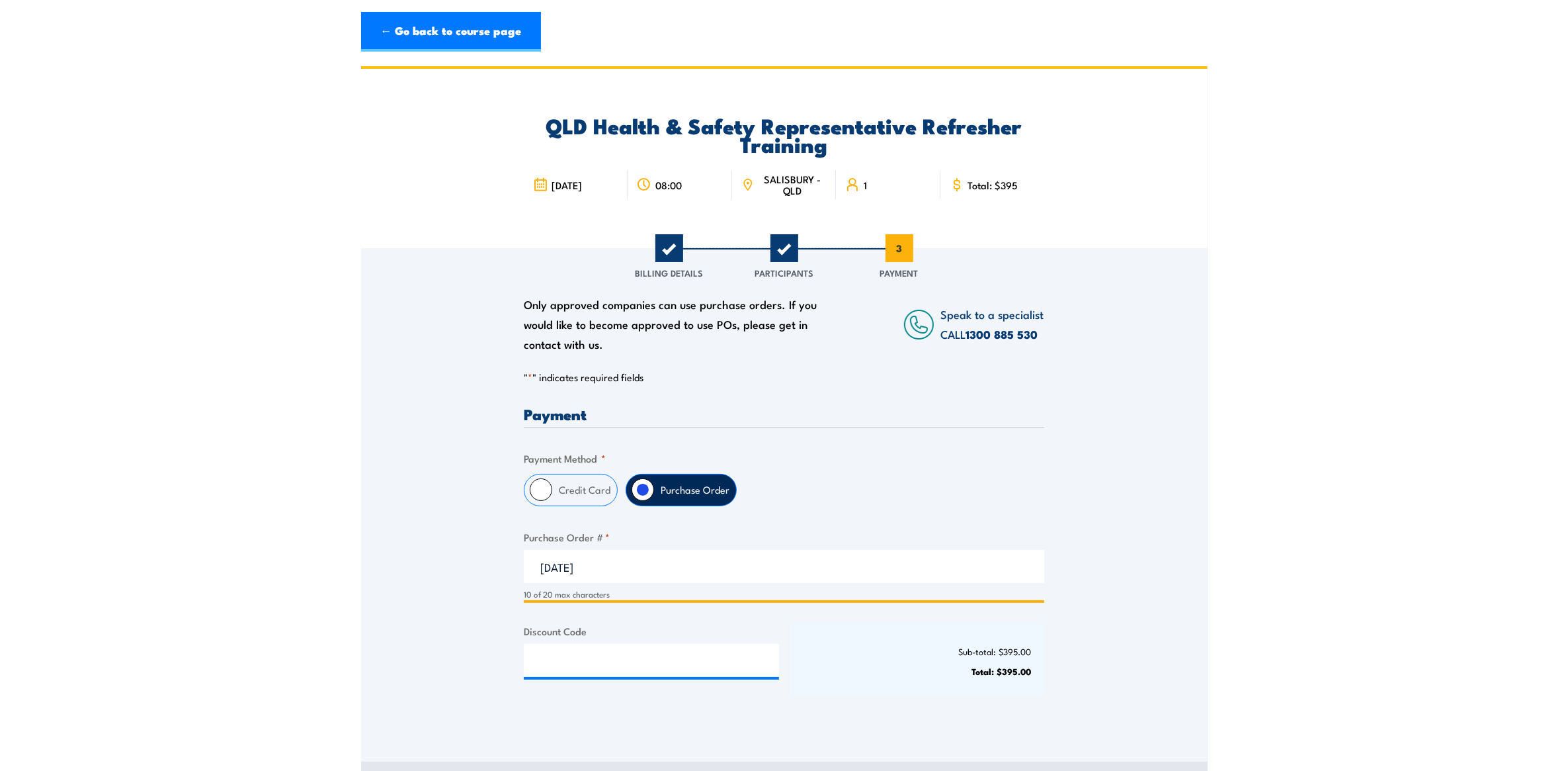
click at [320, 560] on section "QLD Health & Safety Representative Refresher Training [DATE] 08:00 [GEOGRAPHIC_…" at bounding box center [784, 442] width 1568 height 752
paste input "4502940324"
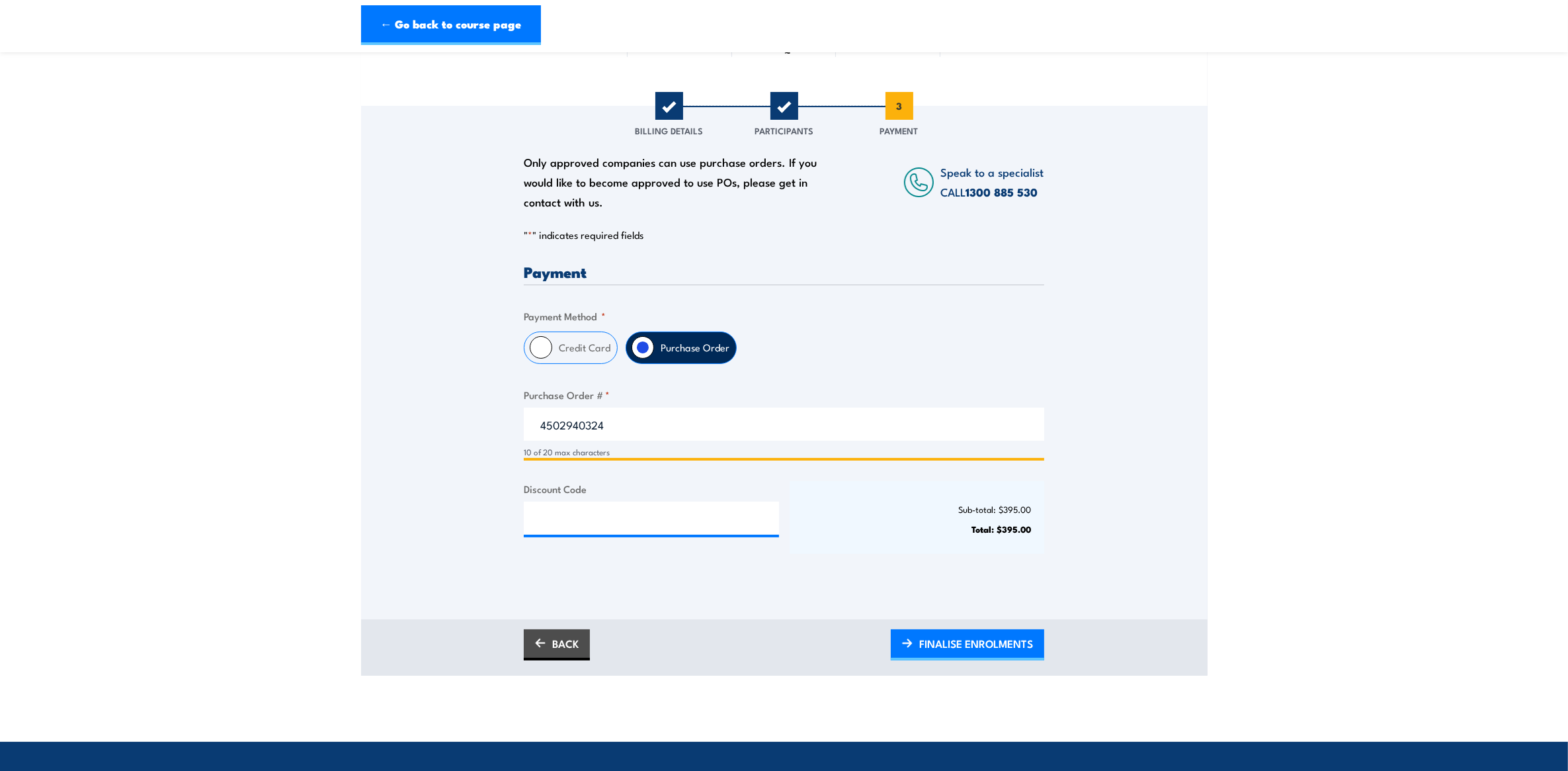
scroll to position [220, 0]
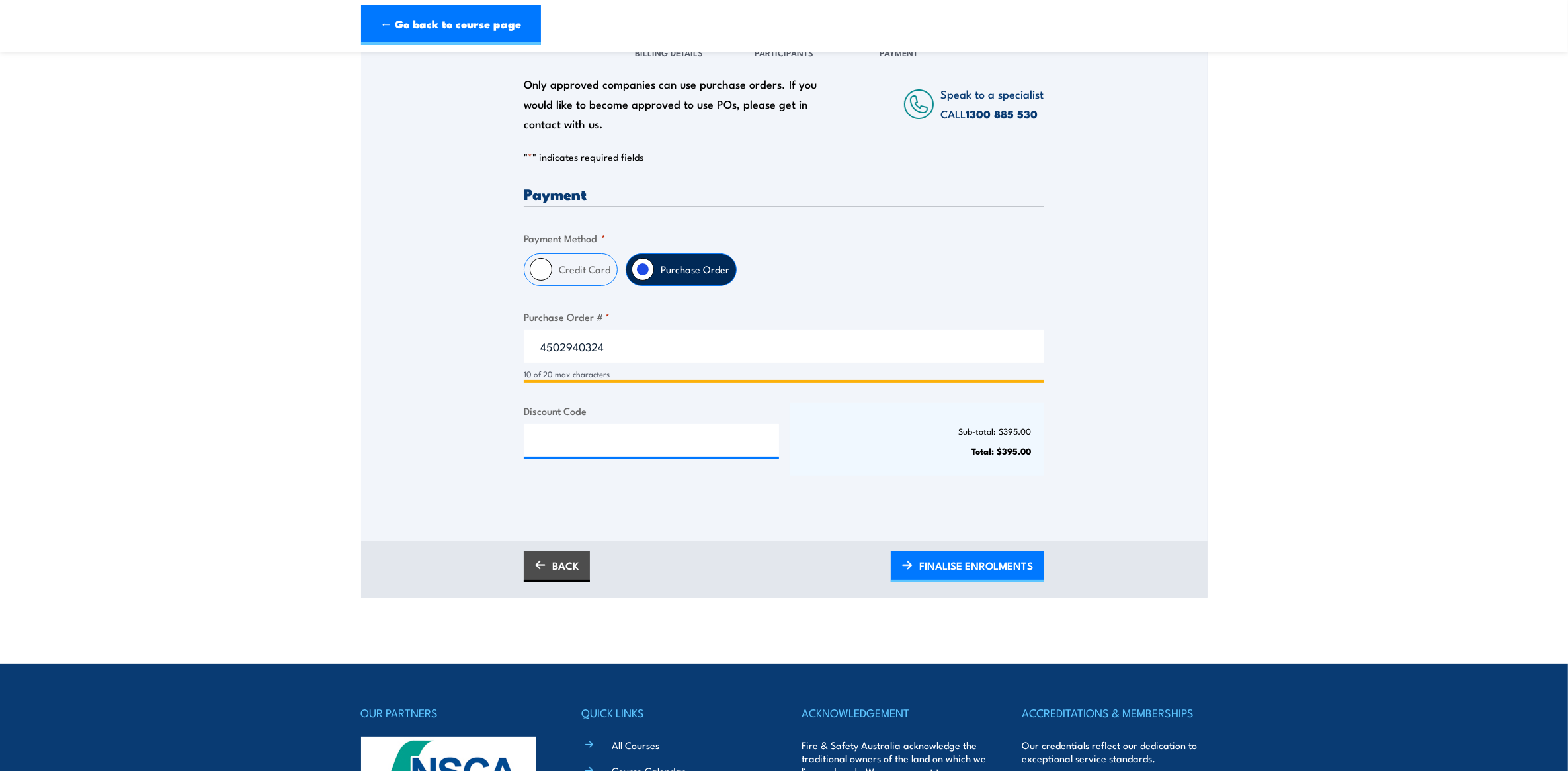
type input "4502940324"
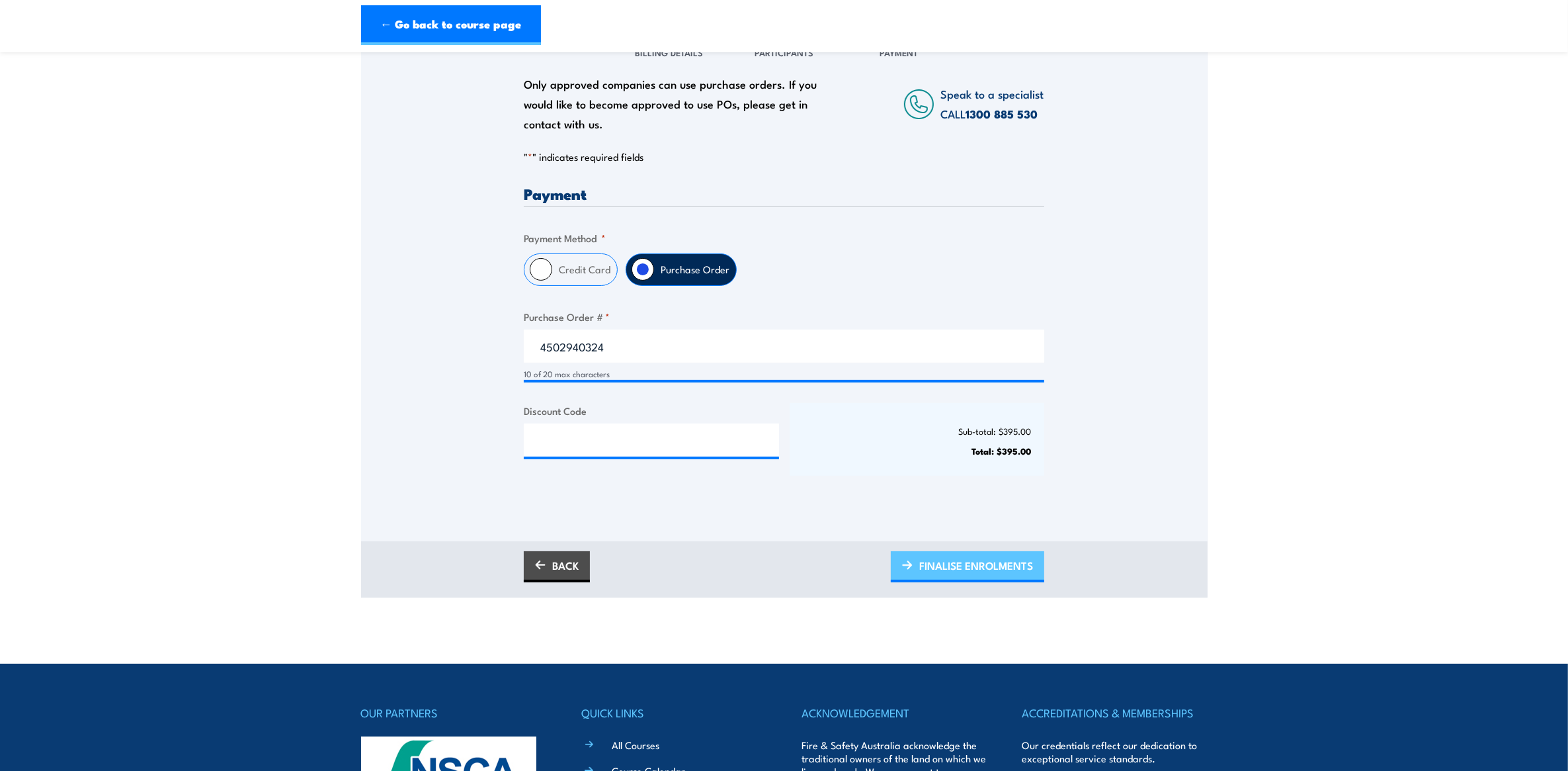
click at [963, 567] on span "FINALISE ENROLMENTS" at bounding box center [975, 565] width 114 height 35
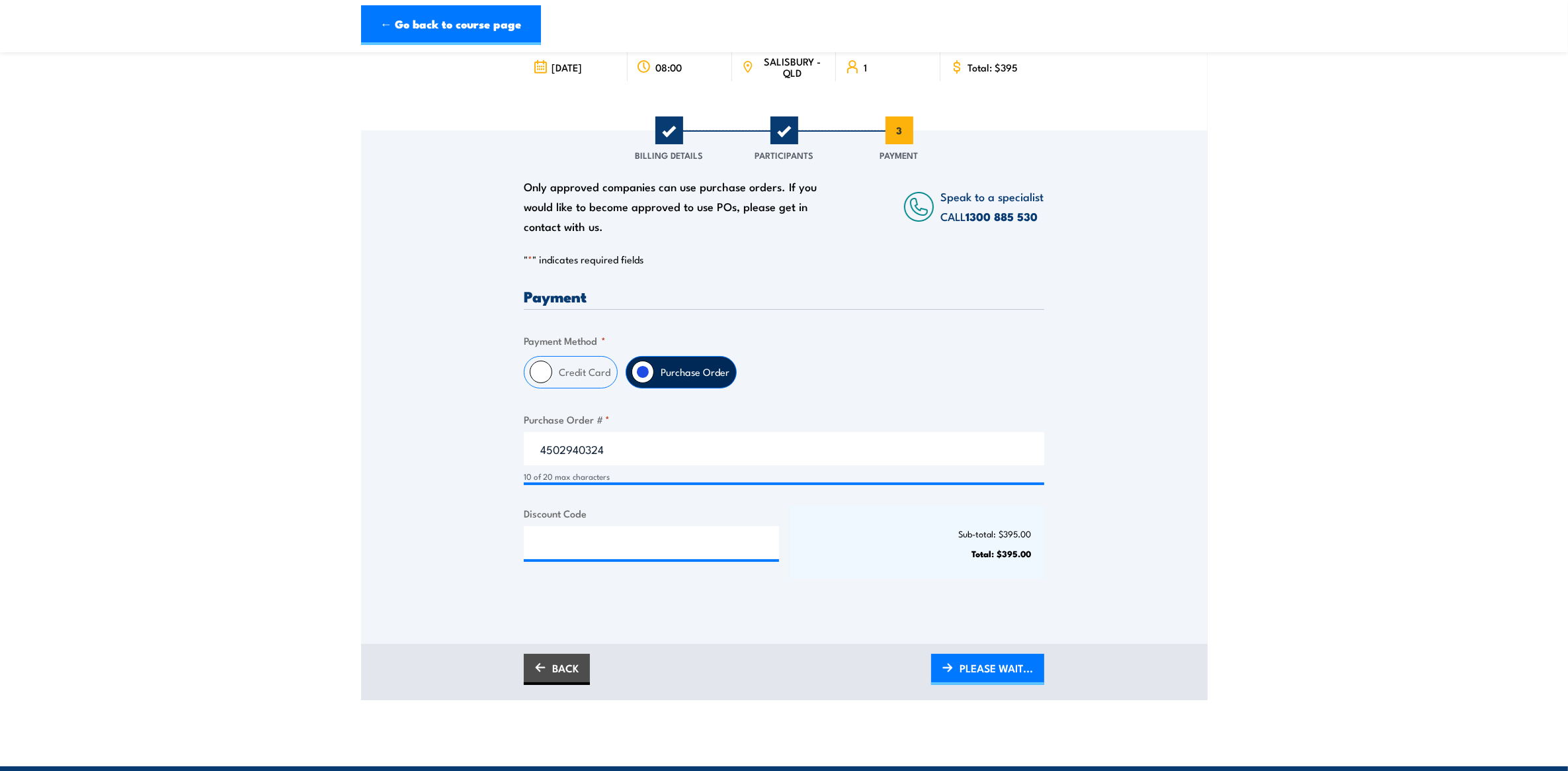
scroll to position [110, 0]
